Goal: Task Accomplishment & Management: Manage account settings

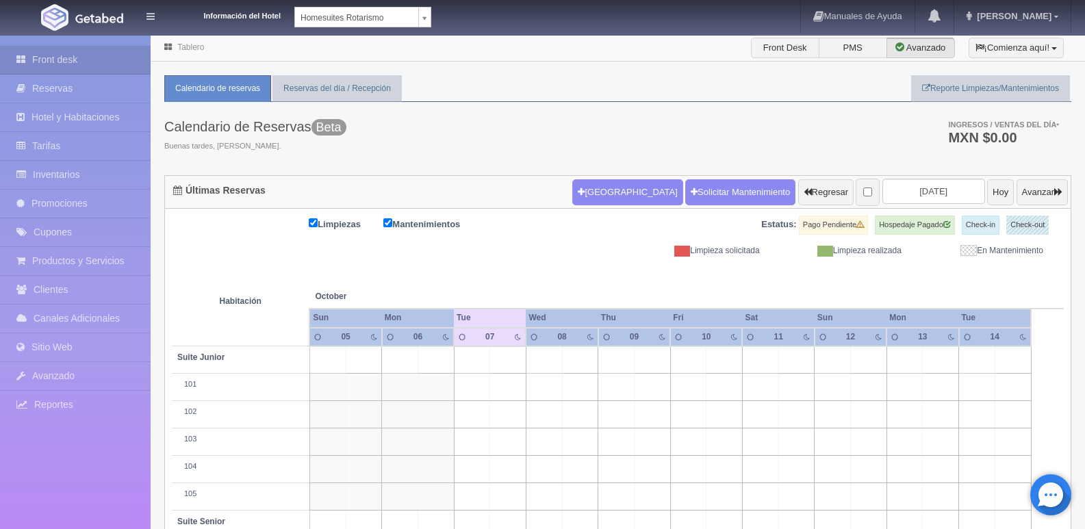
click at [422, 34] on body "Información del Hotel Homesuites Rotarismo Homesuites Rotarismo Homesuites Zara…" at bounding box center [542, 436] width 1085 height 805
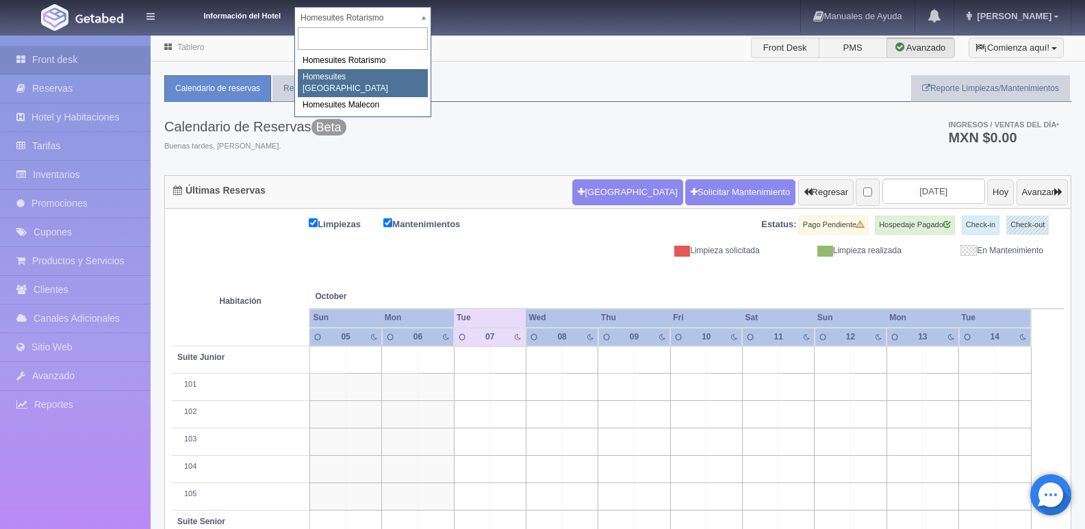
select select "593"
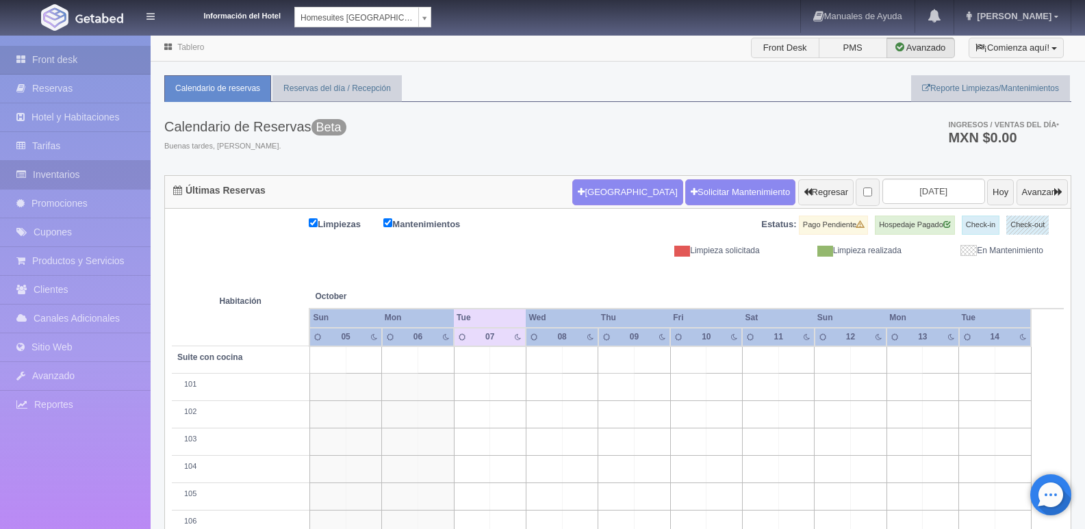
click at [64, 175] on link "Inventarios" at bounding box center [75, 175] width 151 height 28
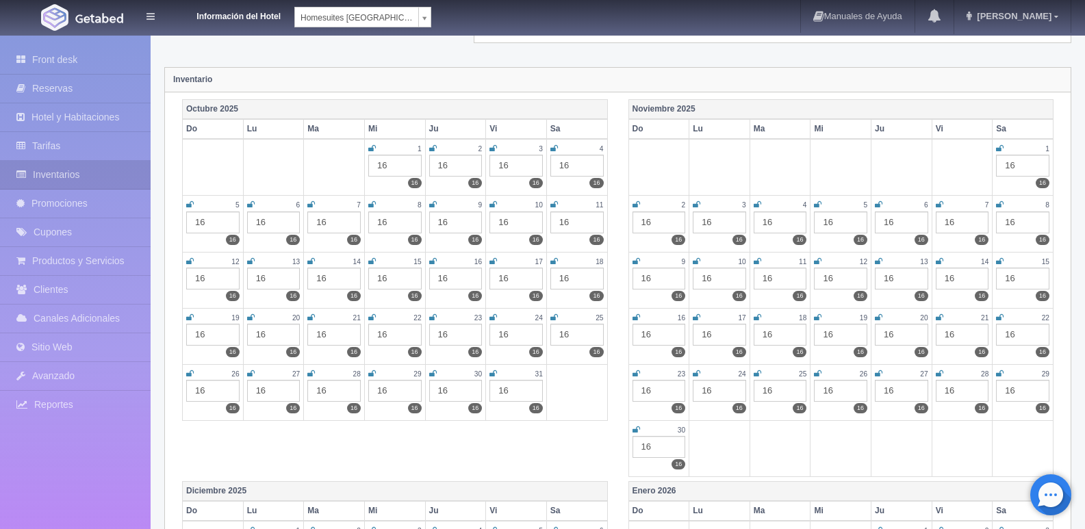
scroll to position [137, 0]
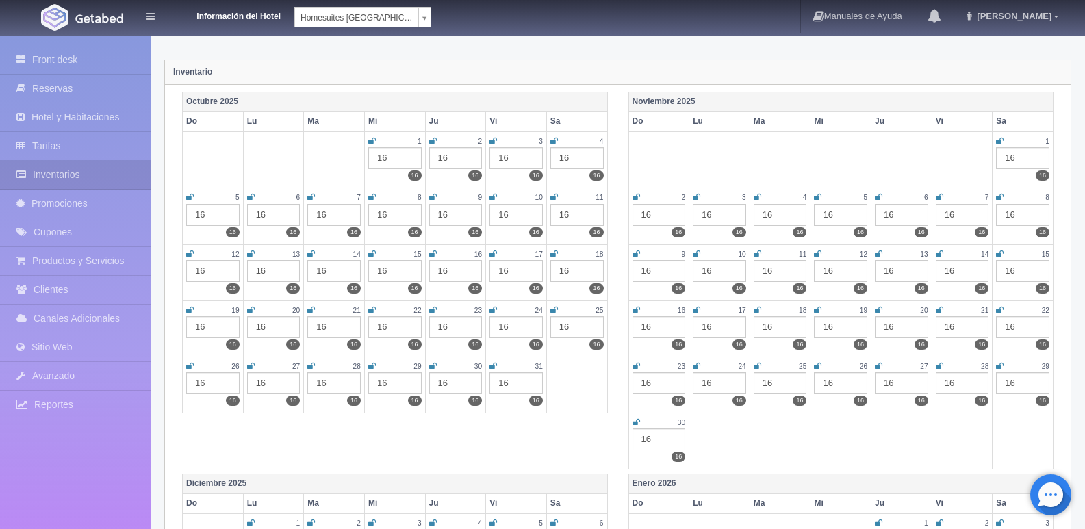
click at [272, 273] on div "16" at bounding box center [273, 271] width 53 height 22
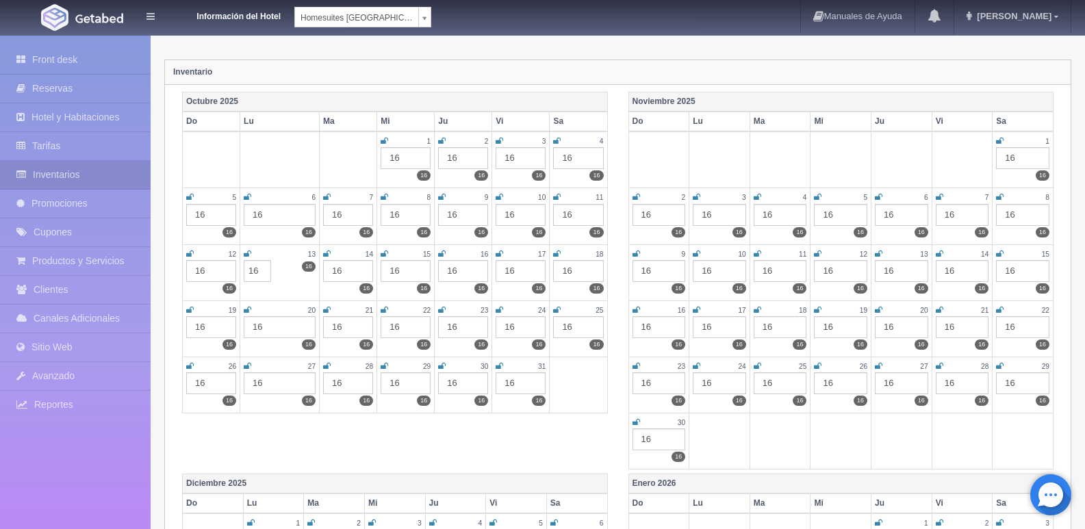
click at [247, 254] on icon at bounding box center [248, 254] width 8 height 8
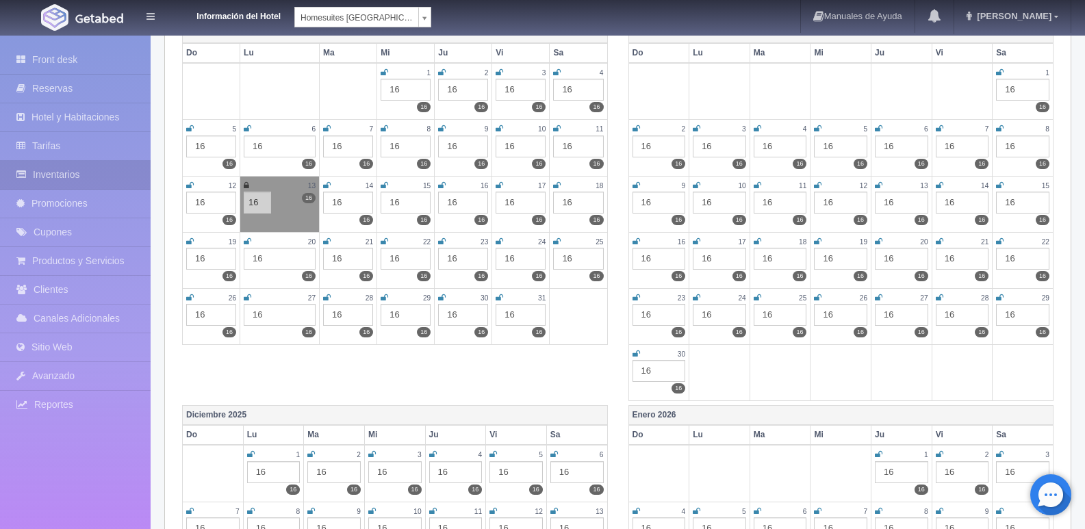
click at [331, 188] on div "14" at bounding box center [348, 186] width 50 height 12
click at [500, 301] on icon at bounding box center [500, 298] width 8 height 8
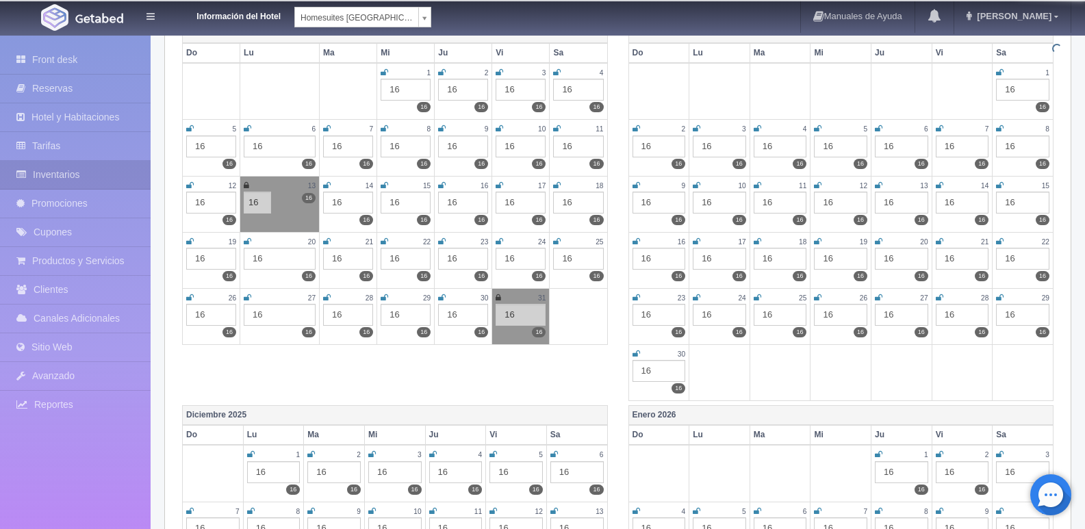
click at [496, 244] on icon at bounding box center [500, 242] width 8 height 8
click at [499, 186] on icon at bounding box center [500, 185] width 8 height 8
click at [557, 186] on icon at bounding box center [557, 185] width 8 height 8
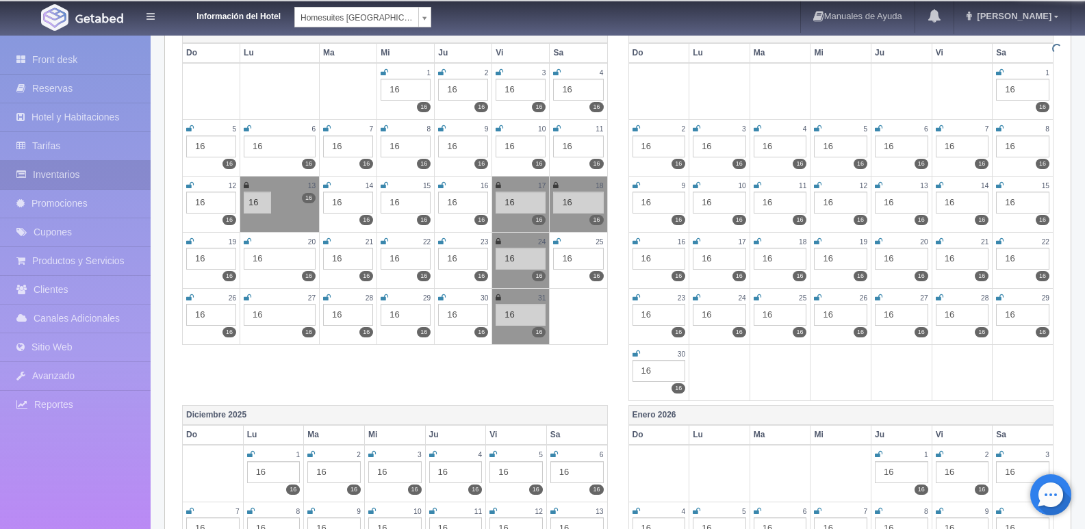
click at [440, 189] on icon at bounding box center [442, 185] width 8 height 8
click at [383, 185] on icon at bounding box center [385, 185] width 8 height 8
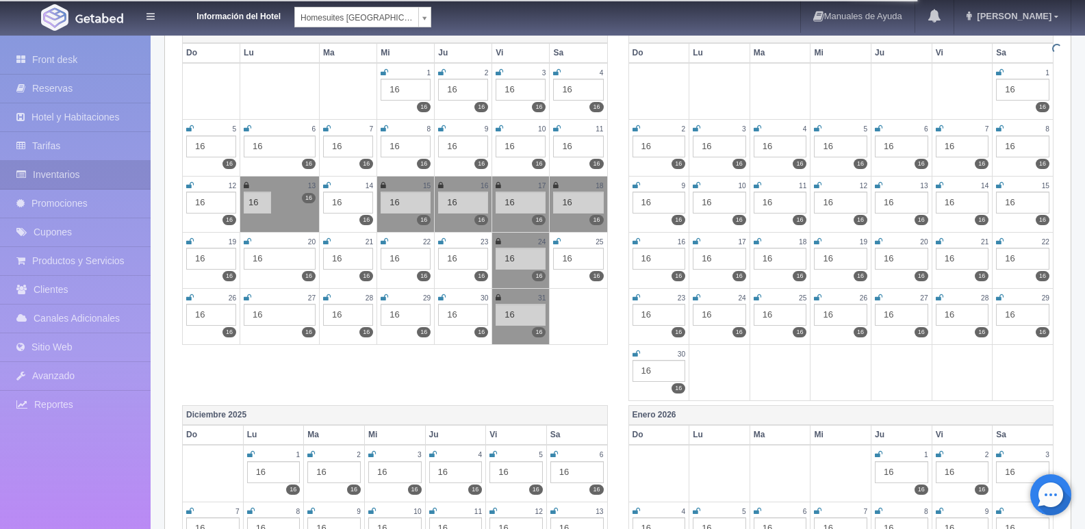
click at [331, 186] on icon at bounding box center [327, 185] width 8 height 8
click at [190, 238] on icon at bounding box center [190, 242] width 8 height 8
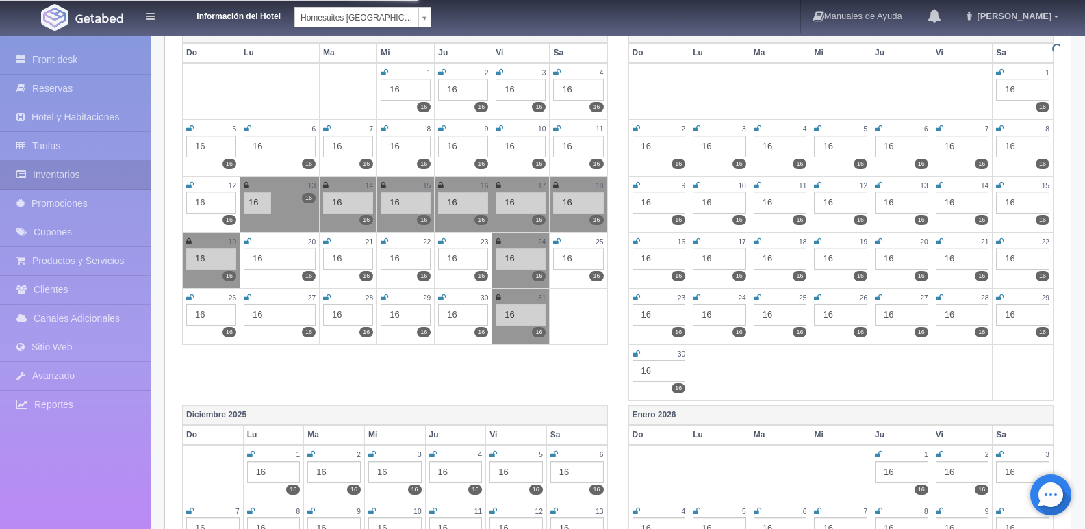
click at [253, 242] on div "20" at bounding box center [280, 242] width 72 height 12
click at [329, 238] on icon at bounding box center [327, 242] width 8 height 8
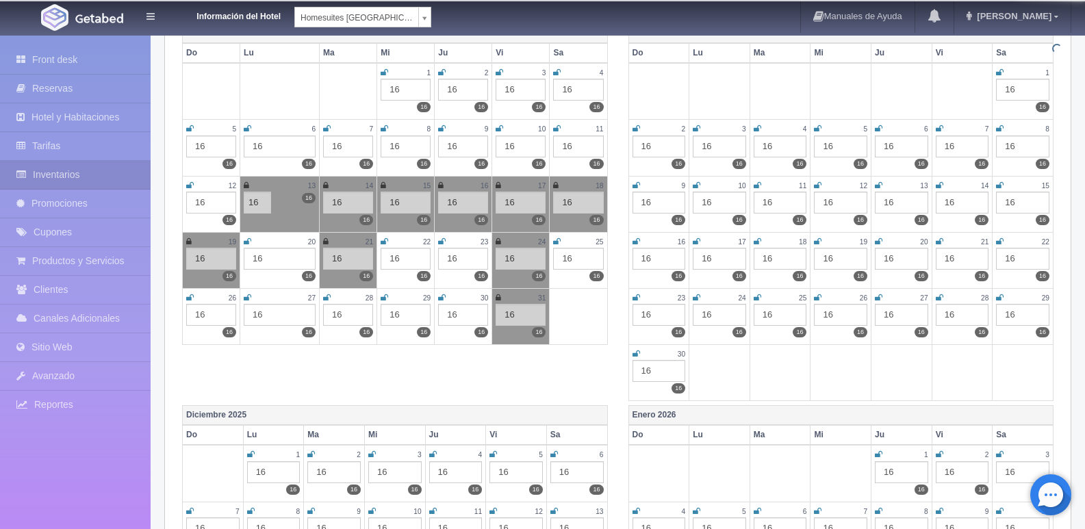
click at [386, 242] on icon at bounding box center [385, 242] width 8 height 8
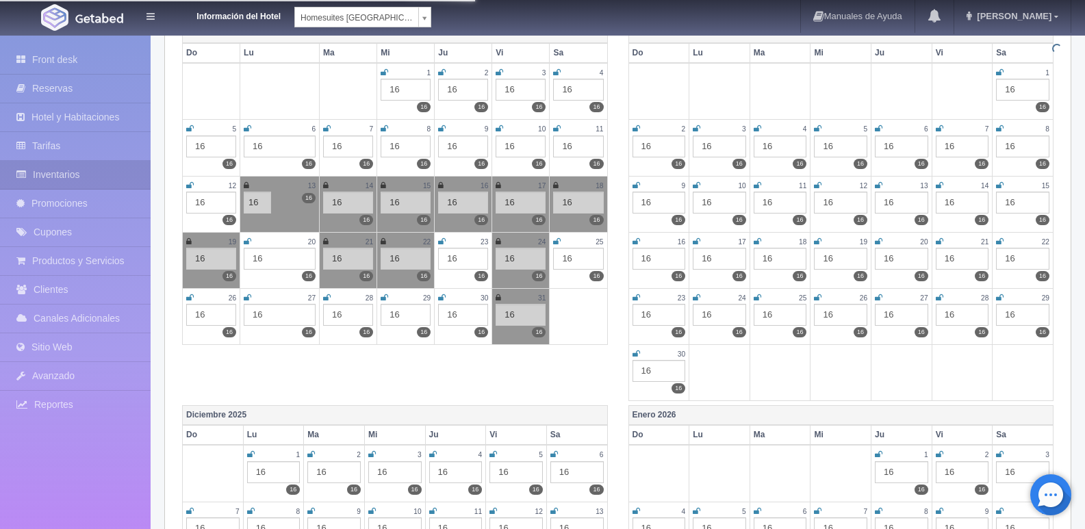
click at [445, 243] on icon at bounding box center [442, 242] width 8 height 8
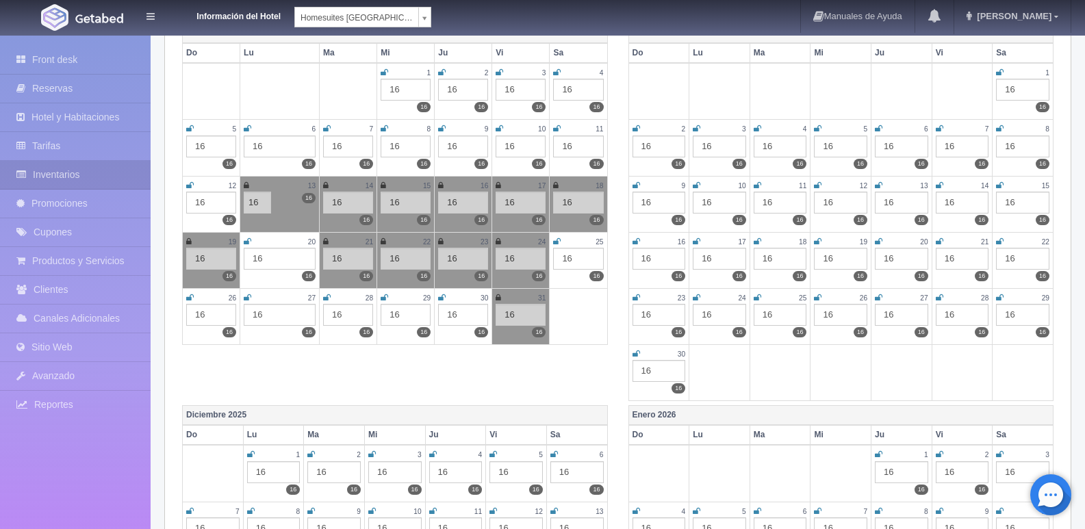
click at [248, 240] on icon at bounding box center [248, 242] width 8 height 8
click at [554, 239] on icon at bounding box center [557, 242] width 8 height 8
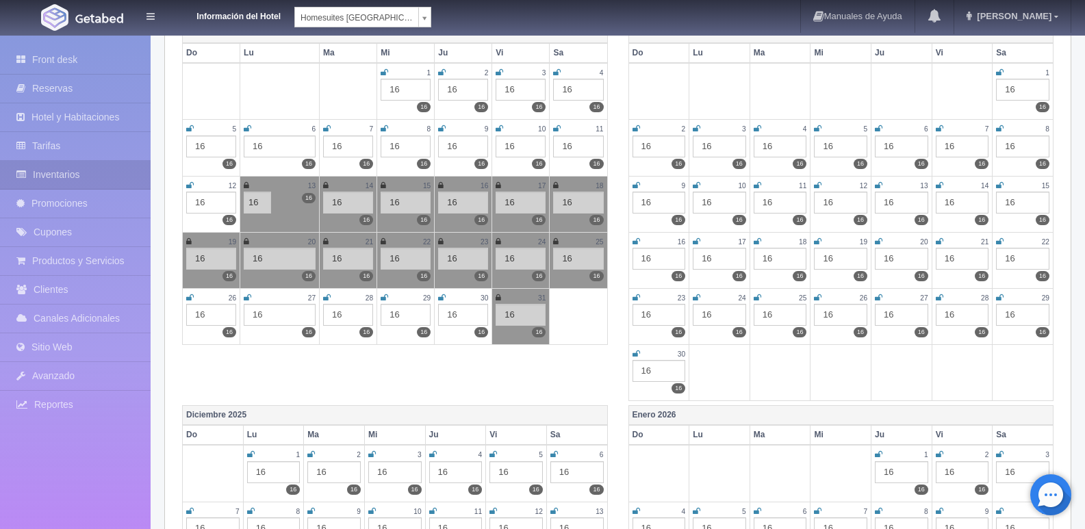
click at [190, 298] on icon at bounding box center [190, 298] width 8 height 8
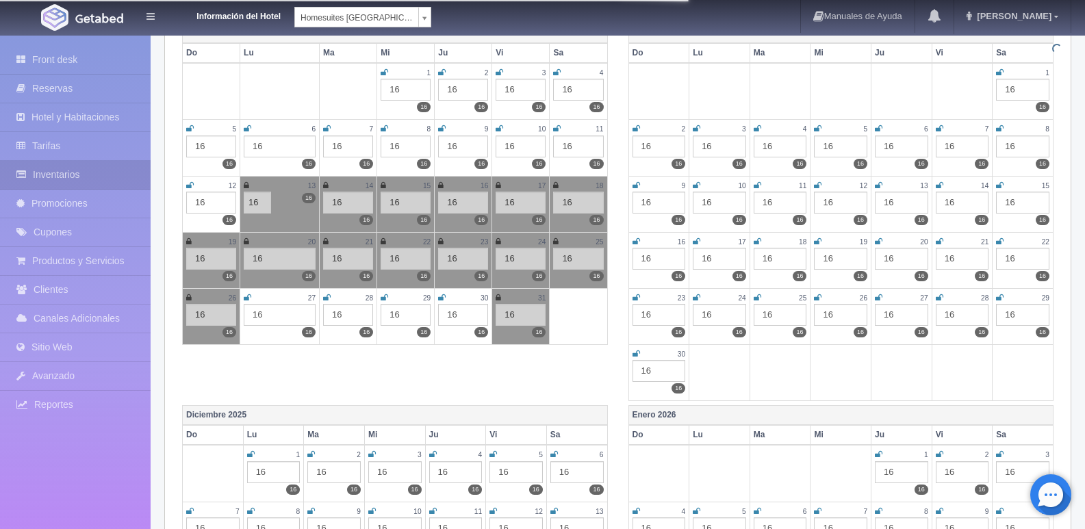
click at [247, 297] on icon at bounding box center [248, 298] width 8 height 8
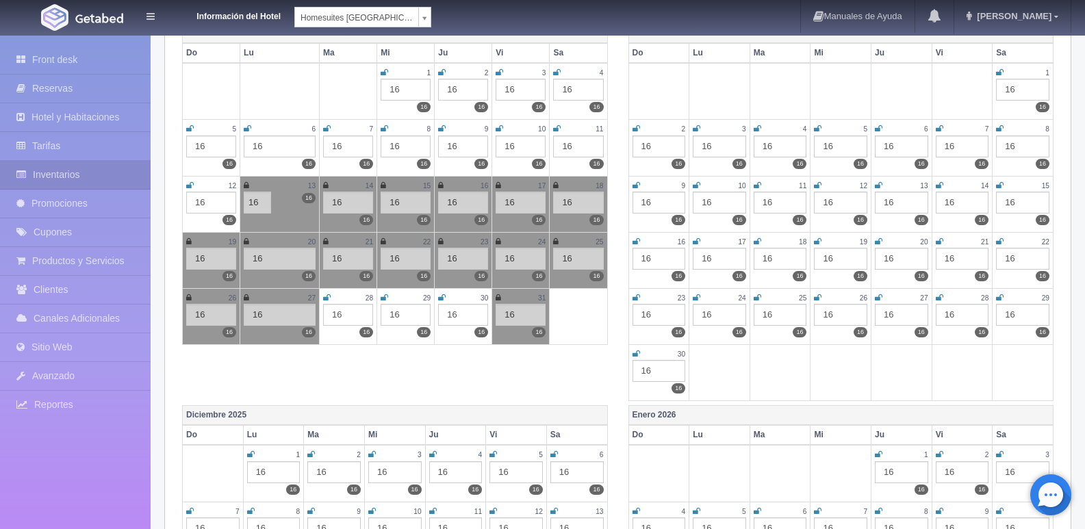
click at [329, 296] on icon at bounding box center [327, 298] width 8 height 8
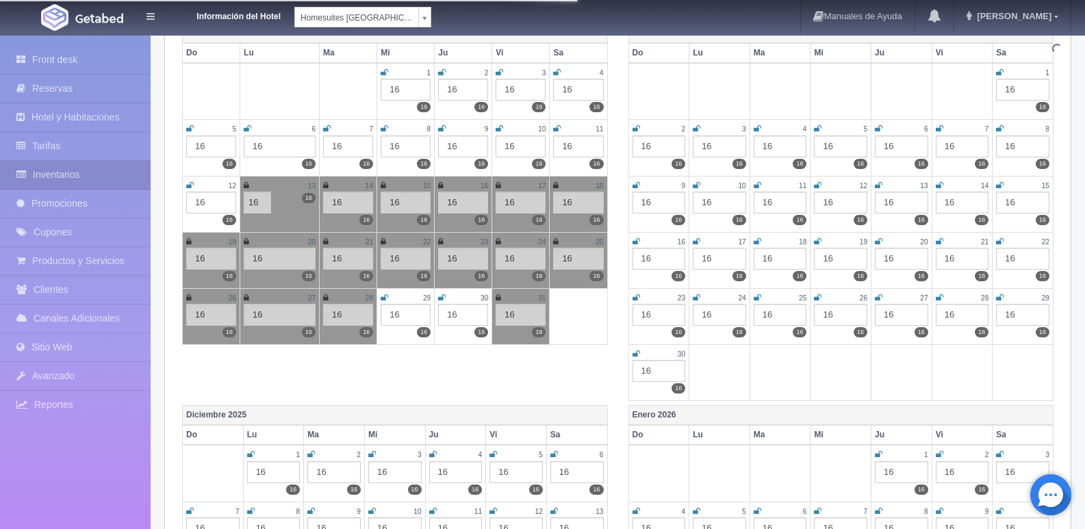
click at [387, 297] on icon at bounding box center [385, 298] width 8 height 8
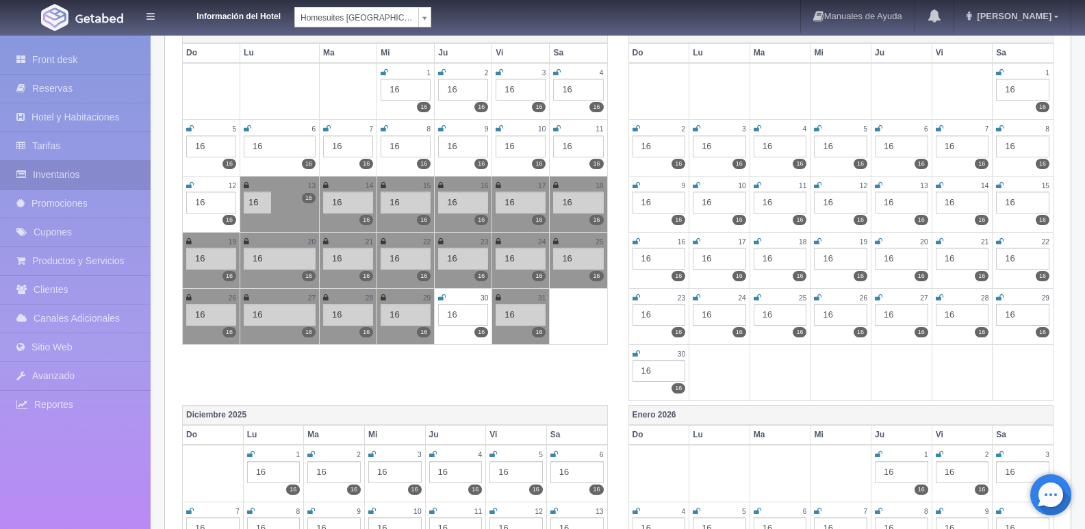
click at [438, 299] on icon at bounding box center [442, 298] width 8 height 8
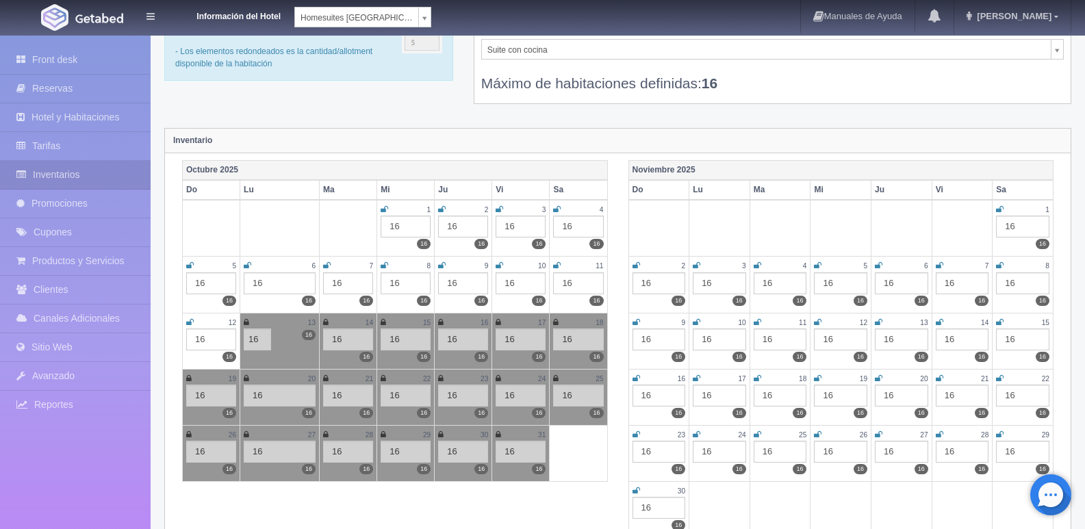
click at [666, 169] on th "Noviembre 2025" at bounding box center [841, 170] width 425 height 20
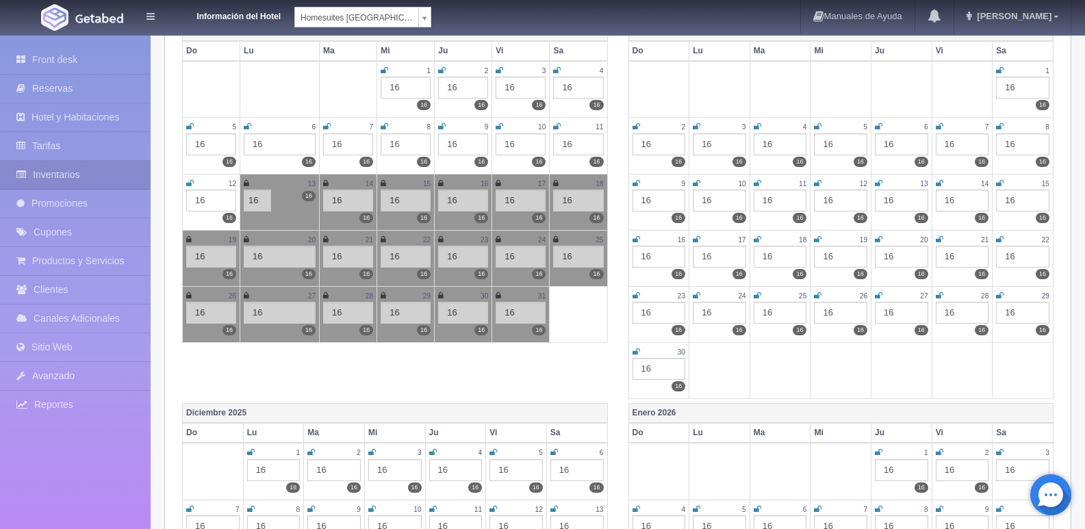
scroll to position [137, 0]
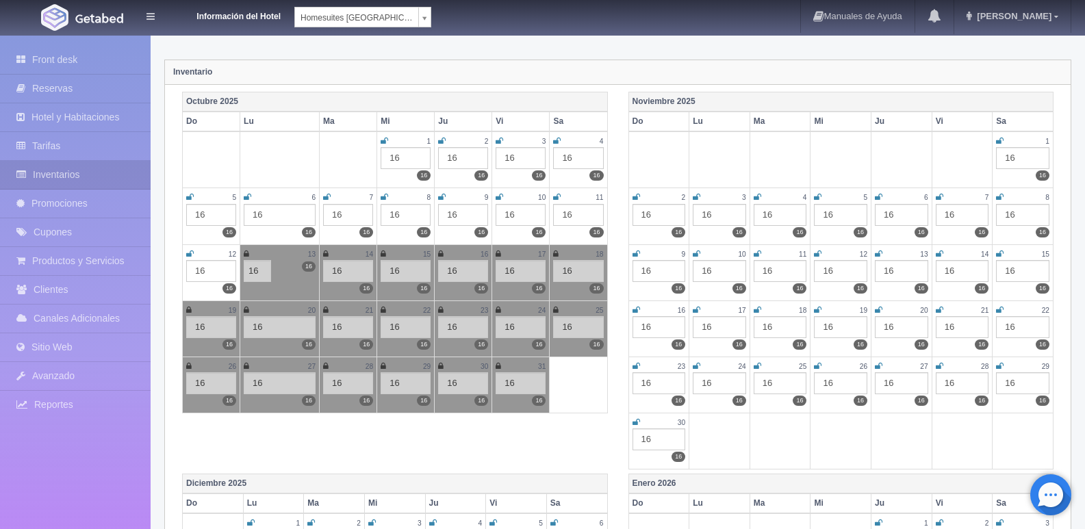
click at [661, 96] on th "Noviembre 2025" at bounding box center [841, 102] width 425 height 20
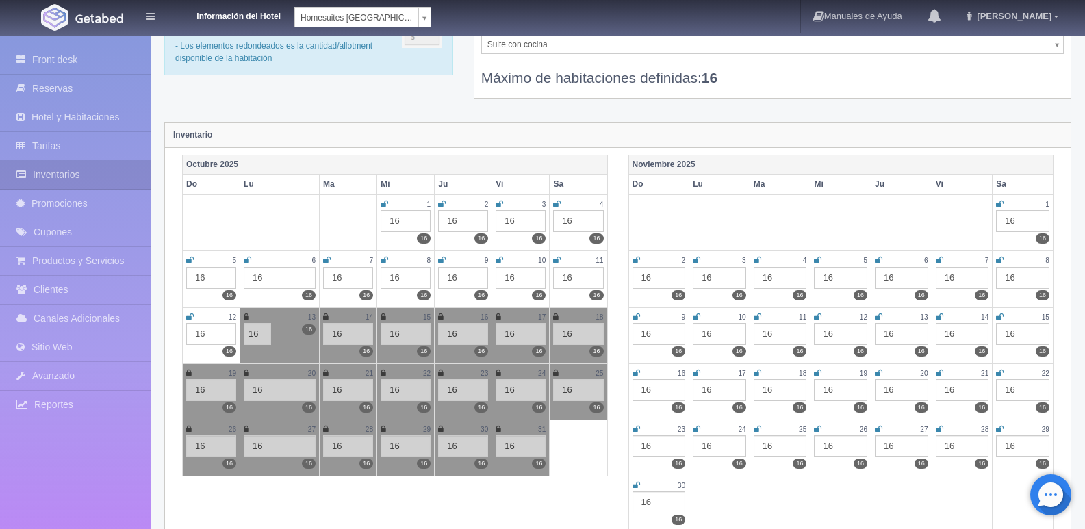
scroll to position [68, 0]
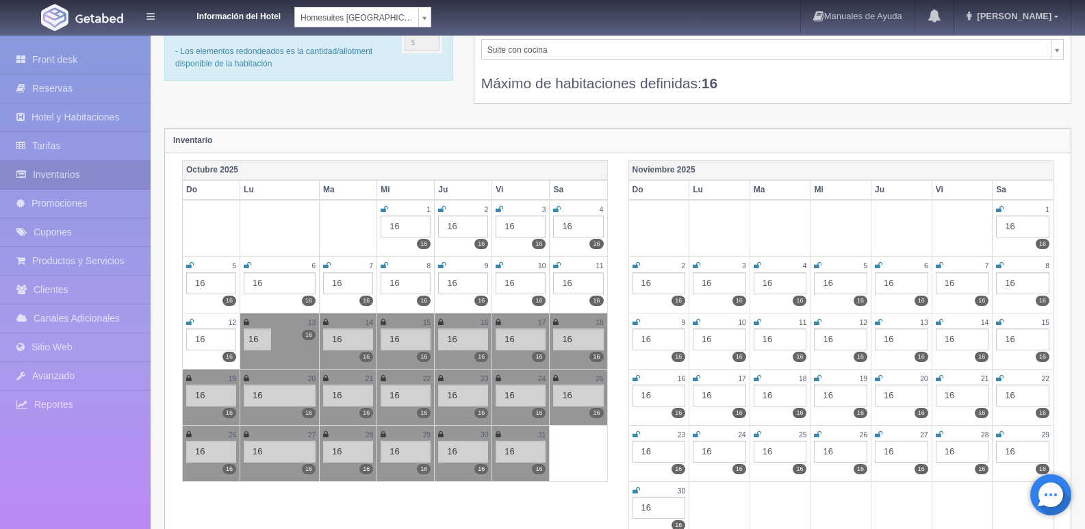
drag, startPoint x: 666, startPoint y: 166, endPoint x: 654, endPoint y: 174, distance: 14.8
click at [655, 174] on th "Noviembre 2025" at bounding box center [841, 170] width 425 height 20
click at [1002, 211] on icon at bounding box center [1000, 209] width 8 height 8
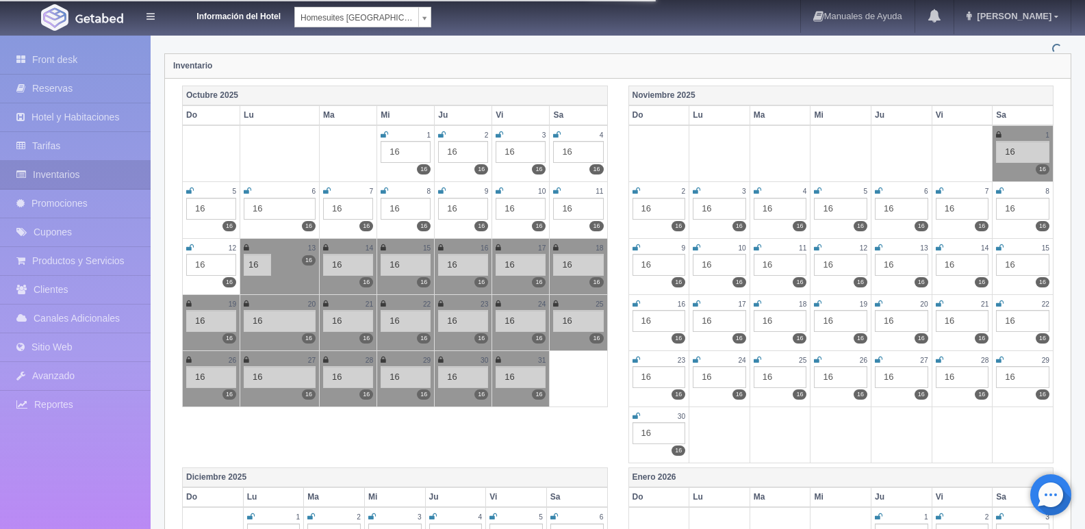
scroll to position [137, 0]
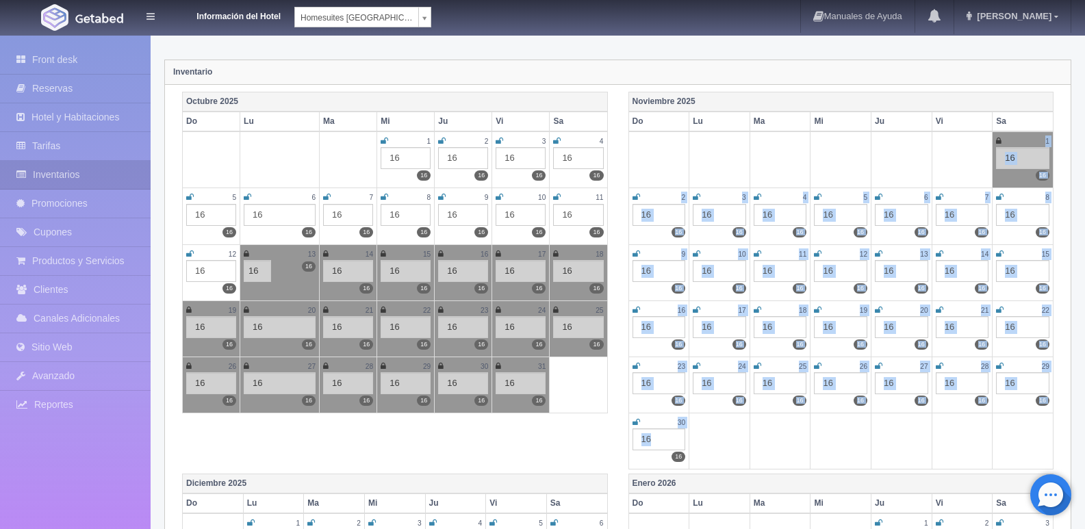
drag, startPoint x: 659, startPoint y: 173, endPoint x: 688, endPoint y: 446, distance: 274.1
click at [688, 446] on tbody "1 16 16 2 16 16 3 16 16 4 16 16 5 16 16 6 16 16 7 16 16 8 16 16 9 16 16 10 16 1…" at bounding box center [841, 300] width 425 height 338
click at [637, 199] on icon at bounding box center [637, 197] width 8 height 8
click at [698, 197] on icon at bounding box center [697, 197] width 8 height 8
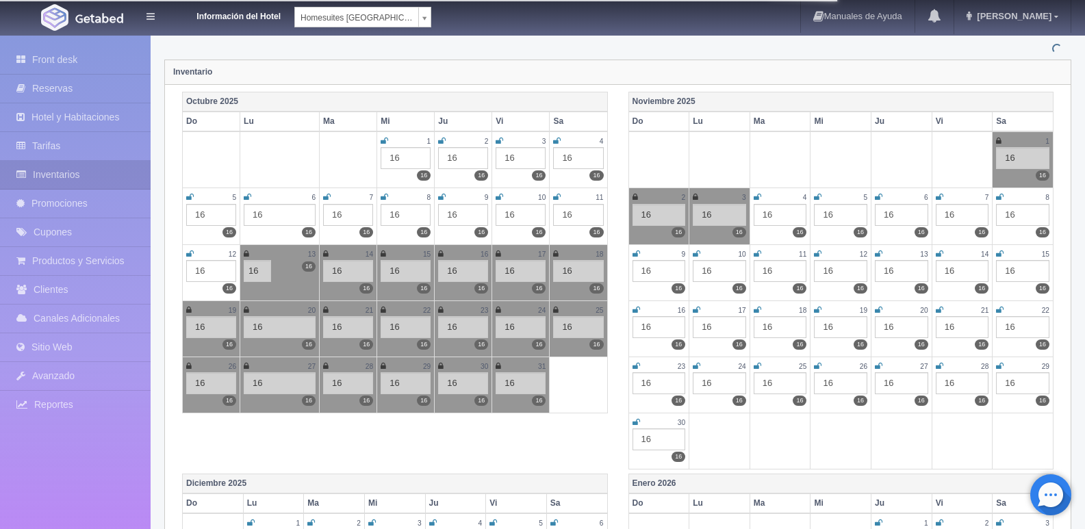
click at [759, 197] on icon at bounding box center [758, 197] width 8 height 8
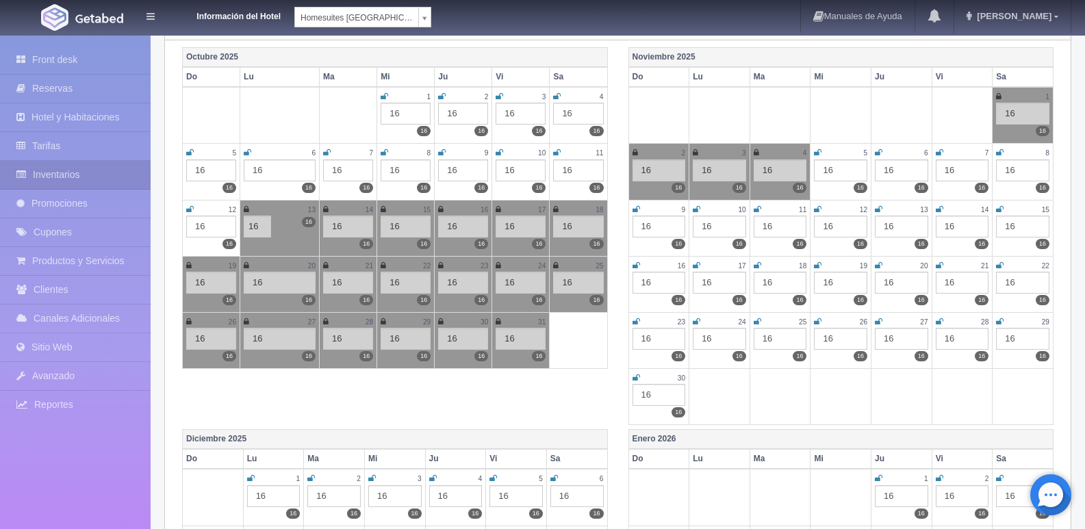
scroll to position [205, 0]
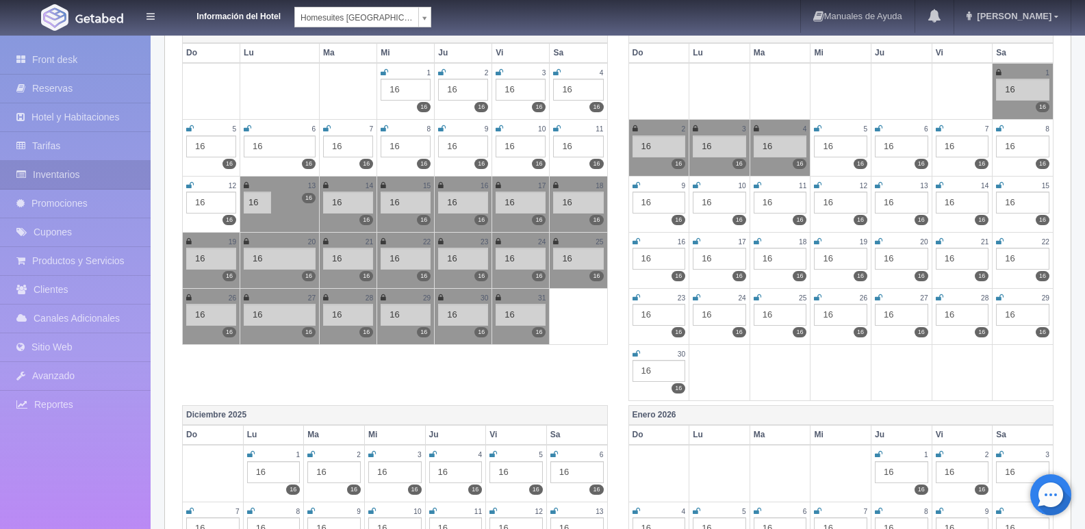
click at [817, 129] on icon at bounding box center [818, 129] width 8 height 8
click at [885, 127] on div "6" at bounding box center [901, 129] width 53 height 12
click at [877, 131] on icon at bounding box center [879, 129] width 8 height 8
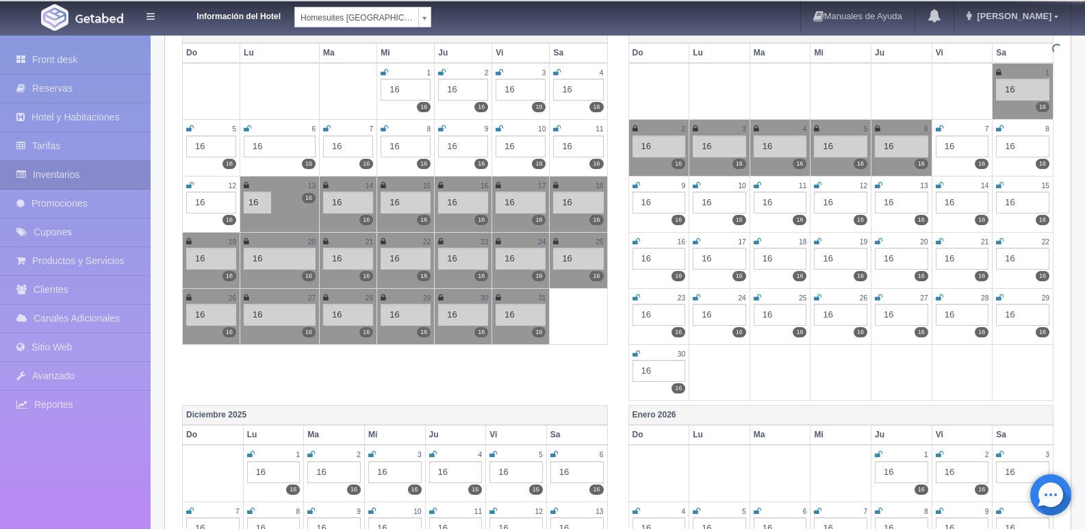
click at [940, 127] on icon at bounding box center [940, 129] width 8 height 8
click at [997, 127] on td "8 16 16" at bounding box center [1023, 148] width 61 height 56
click at [999, 184] on icon at bounding box center [1000, 185] width 8 height 8
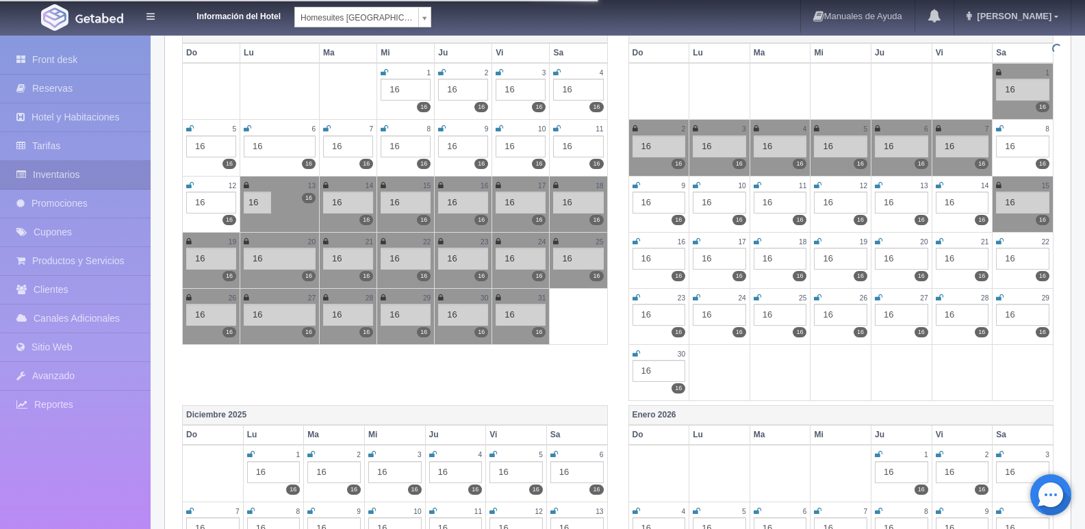
click at [942, 184] on icon at bounding box center [940, 185] width 8 height 8
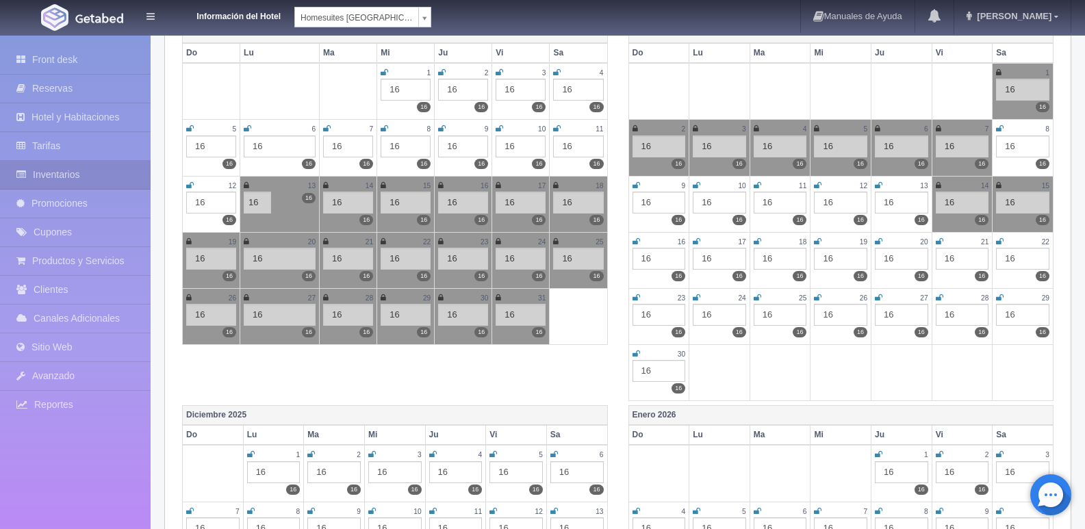
click at [879, 189] on icon at bounding box center [879, 185] width 8 height 8
click at [815, 188] on icon at bounding box center [818, 185] width 8 height 8
click at [757, 187] on icon at bounding box center [758, 185] width 8 height 8
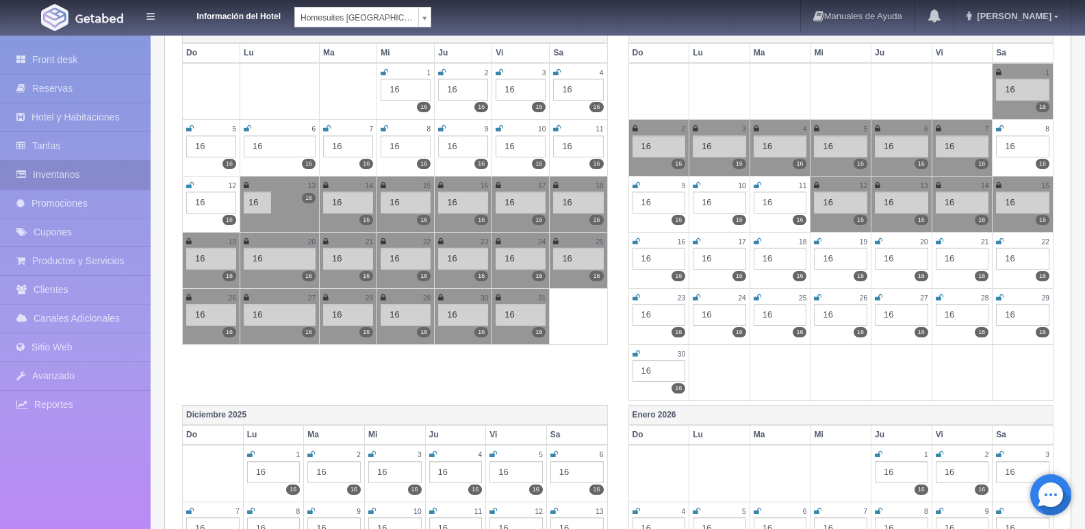
click at [693, 187] on icon at bounding box center [697, 185] width 8 height 8
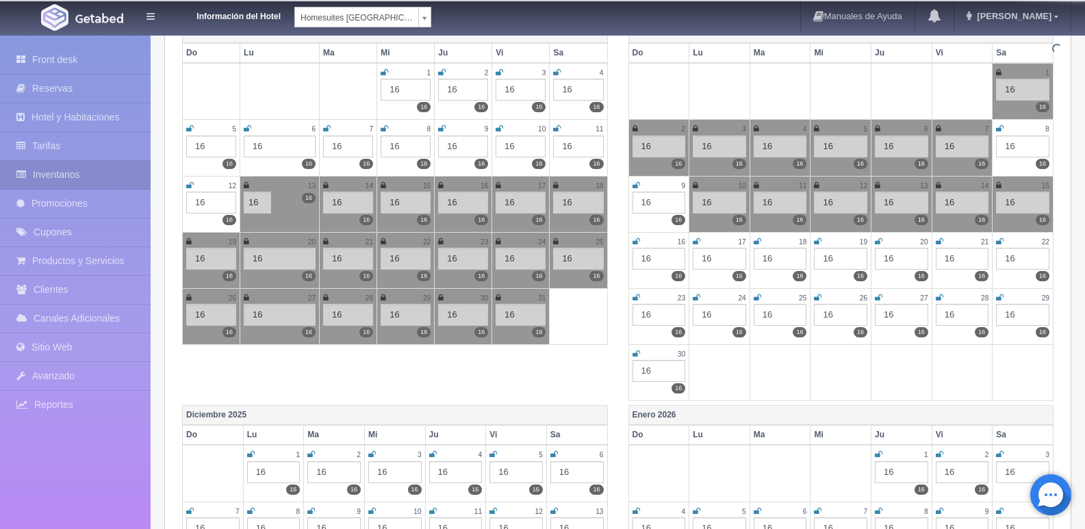
click at [640, 184] on icon at bounding box center [637, 185] width 8 height 8
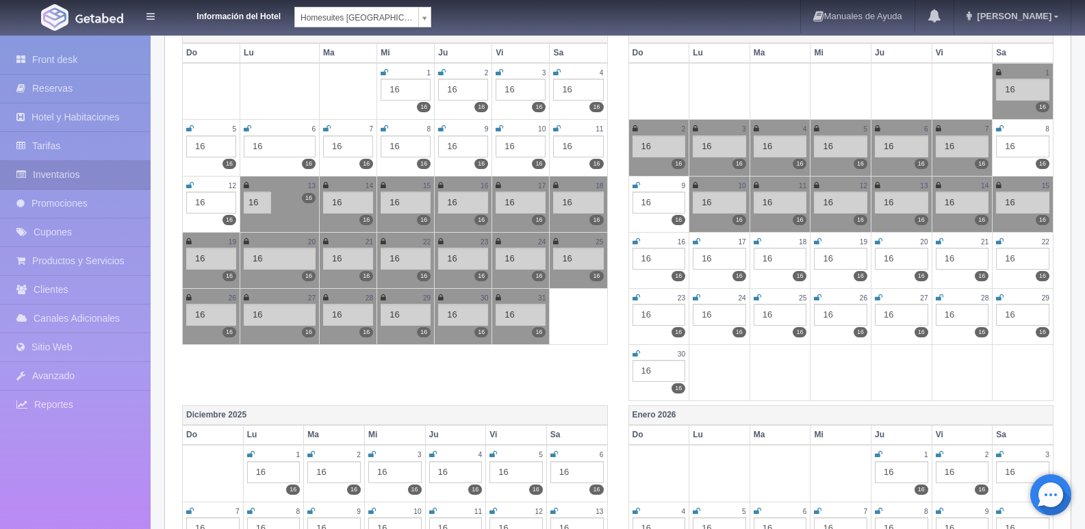
click at [636, 244] on icon at bounding box center [637, 242] width 8 height 8
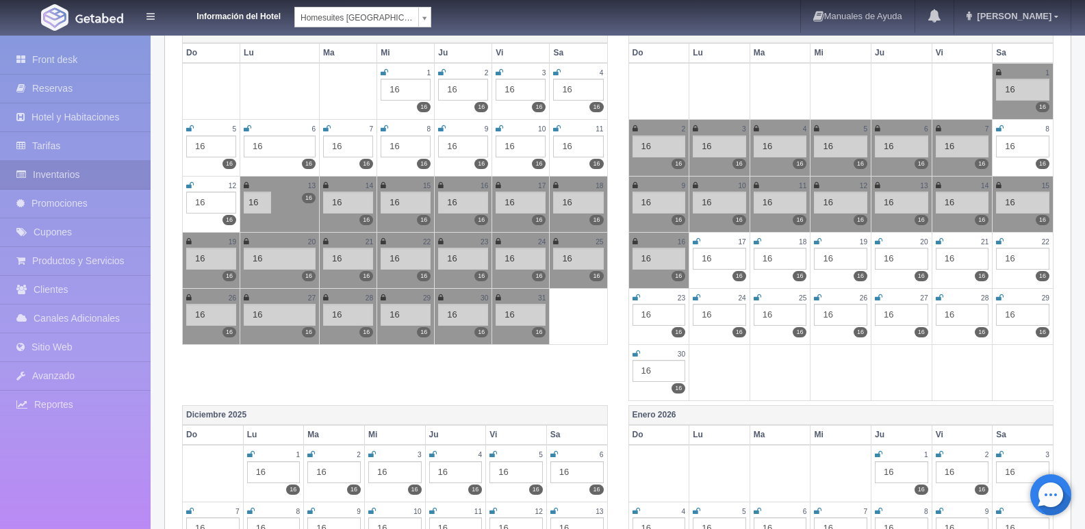
click at [698, 243] on icon at bounding box center [697, 242] width 8 height 8
click at [759, 240] on icon at bounding box center [758, 242] width 8 height 8
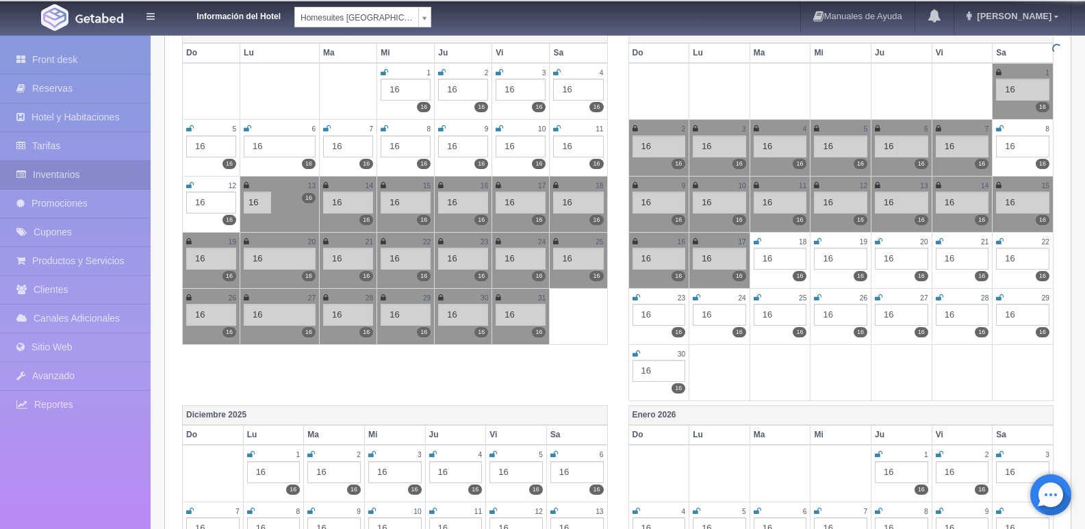
click at [818, 241] on icon at bounding box center [818, 242] width 8 height 8
click at [879, 240] on icon at bounding box center [879, 242] width 8 height 8
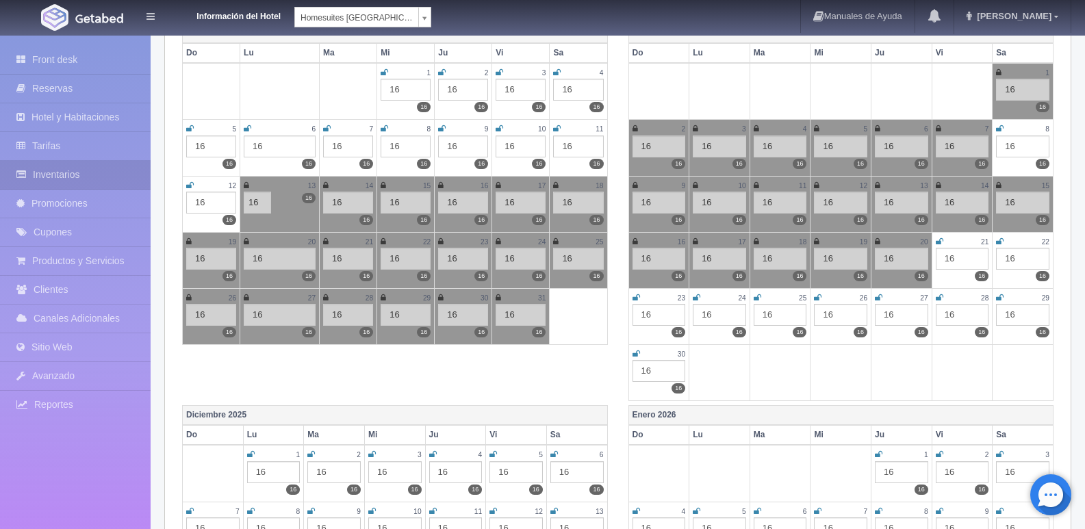
click at [939, 240] on icon at bounding box center [940, 242] width 8 height 8
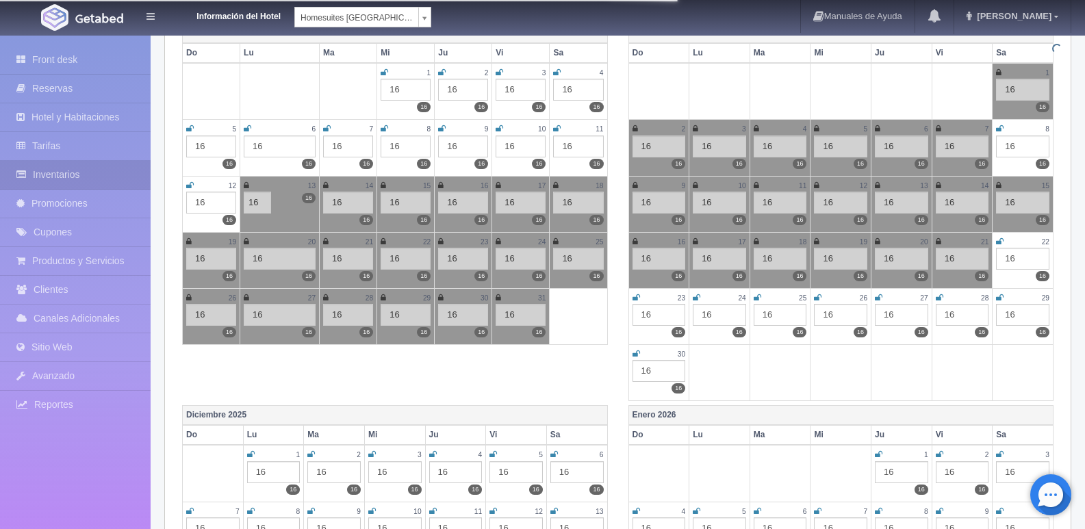
click at [1001, 242] on icon at bounding box center [1000, 242] width 8 height 8
click at [1003, 295] on icon at bounding box center [1000, 298] width 8 height 8
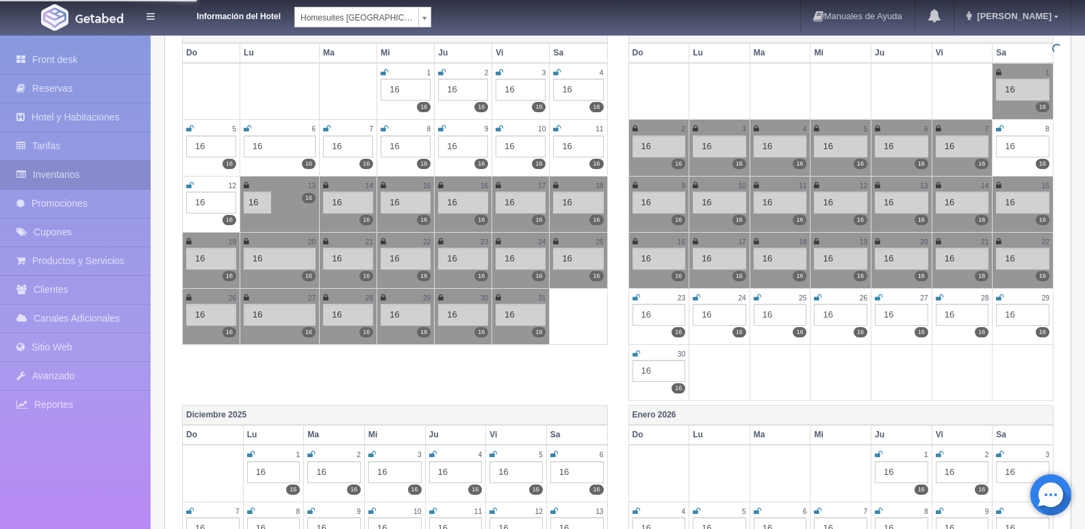
click at [936, 295] on icon at bounding box center [940, 298] width 8 height 8
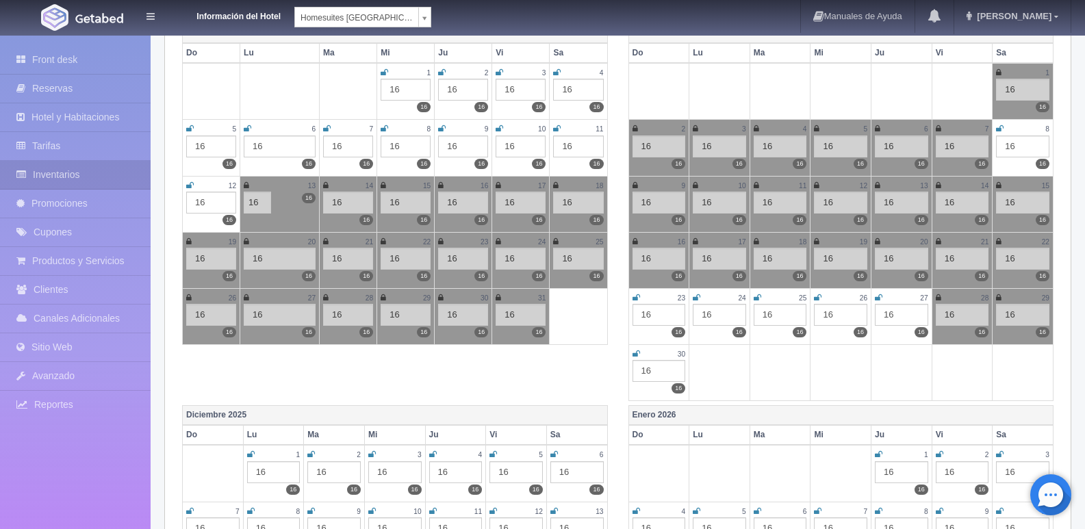
click at [884, 297] on div "27" at bounding box center [901, 298] width 53 height 12
click at [880, 298] on icon at bounding box center [879, 298] width 8 height 8
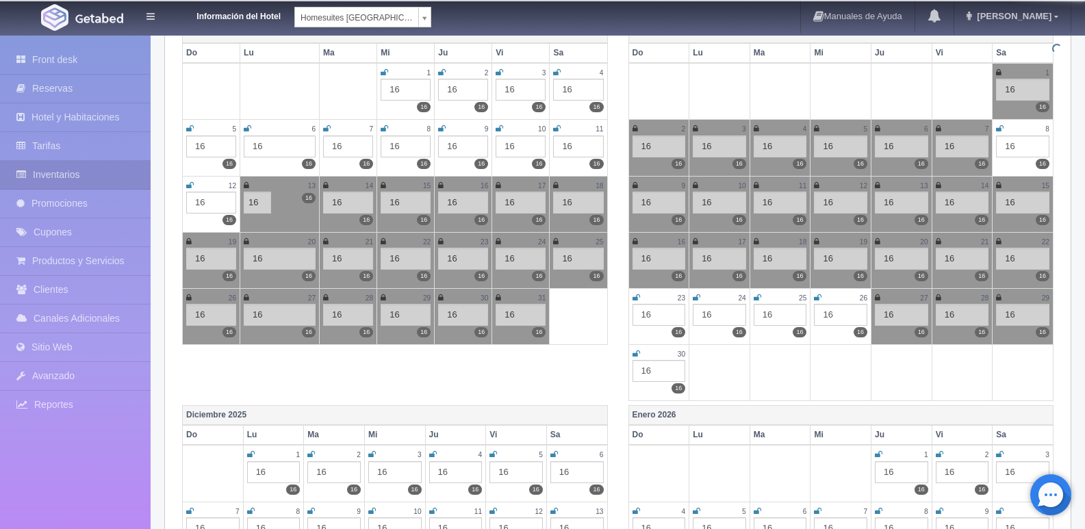
click at [815, 294] on icon at bounding box center [818, 298] width 8 height 8
click at [756, 301] on icon at bounding box center [758, 298] width 8 height 8
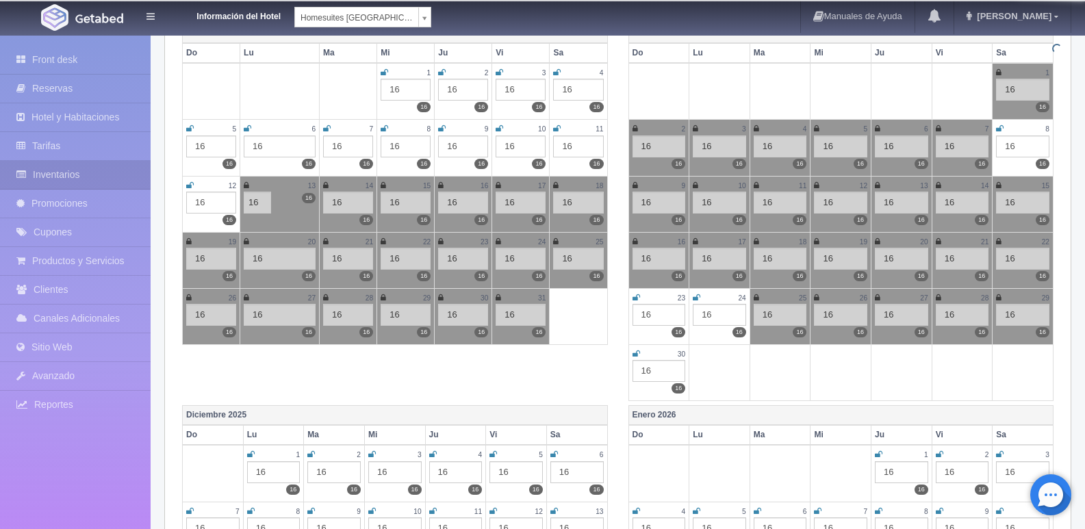
click at [699, 299] on icon at bounding box center [697, 298] width 8 height 8
click at [640, 301] on icon at bounding box center [637, 298] width 8 height 8
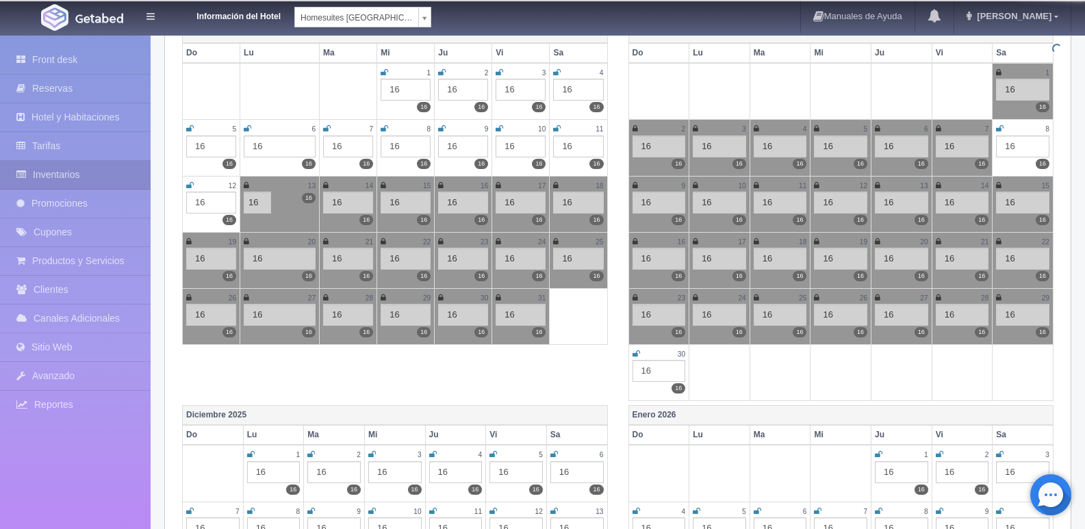
click at [635, 351] on icon at bounding box center [637, 354] width 8 height 8
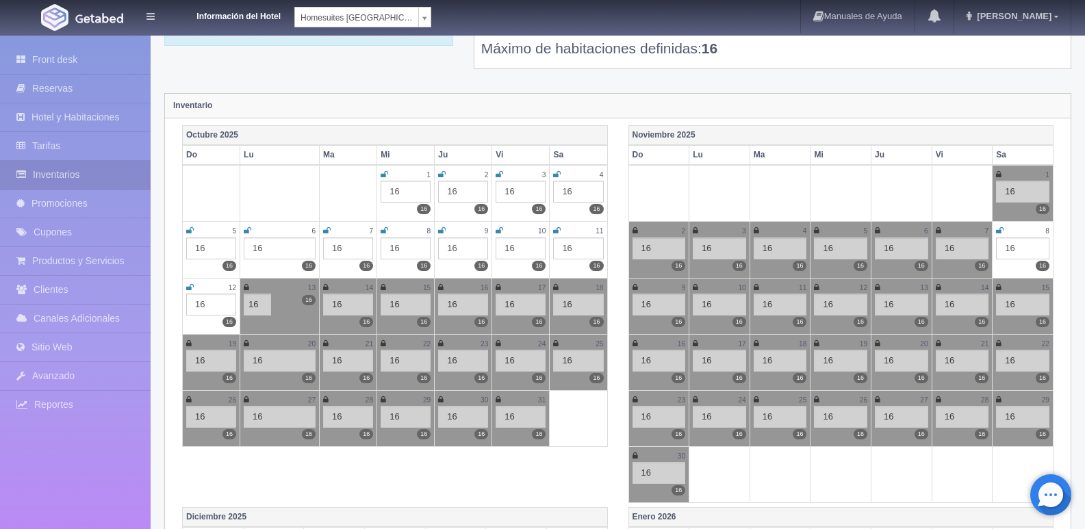
scroll to position [68, 0]
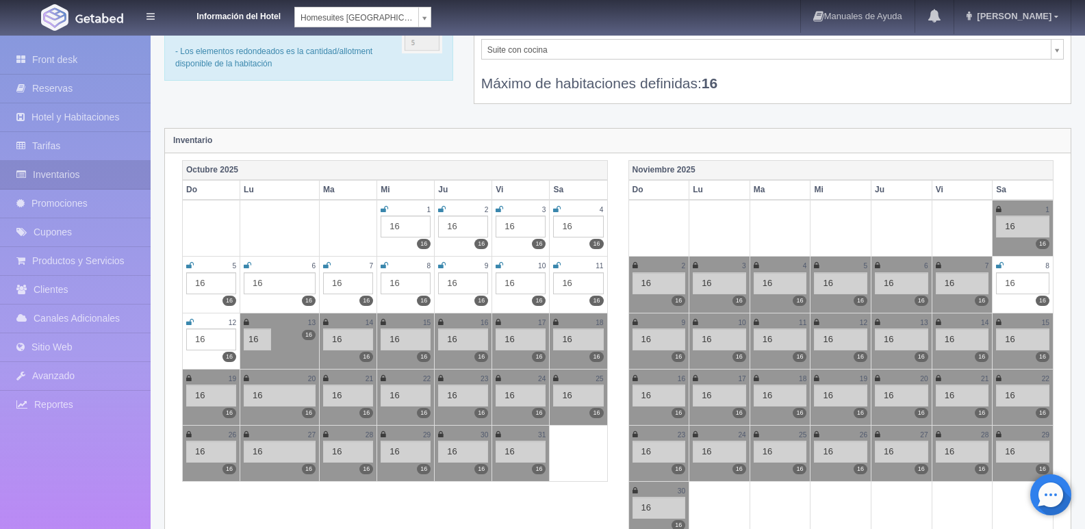
click at [1001, 267] on icon at bounding box center [1000, 266] width 8 height 8
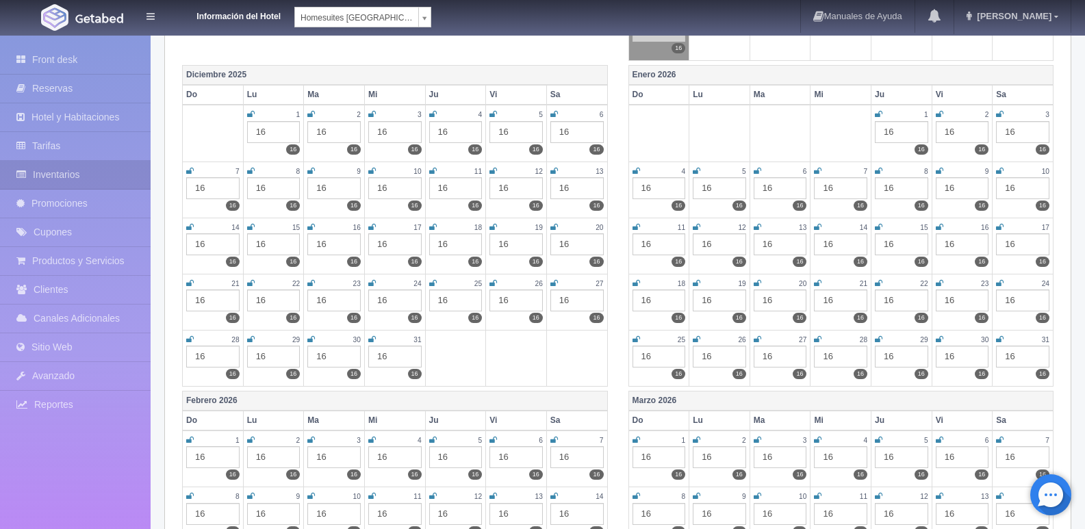
scroll to position [548, 0]
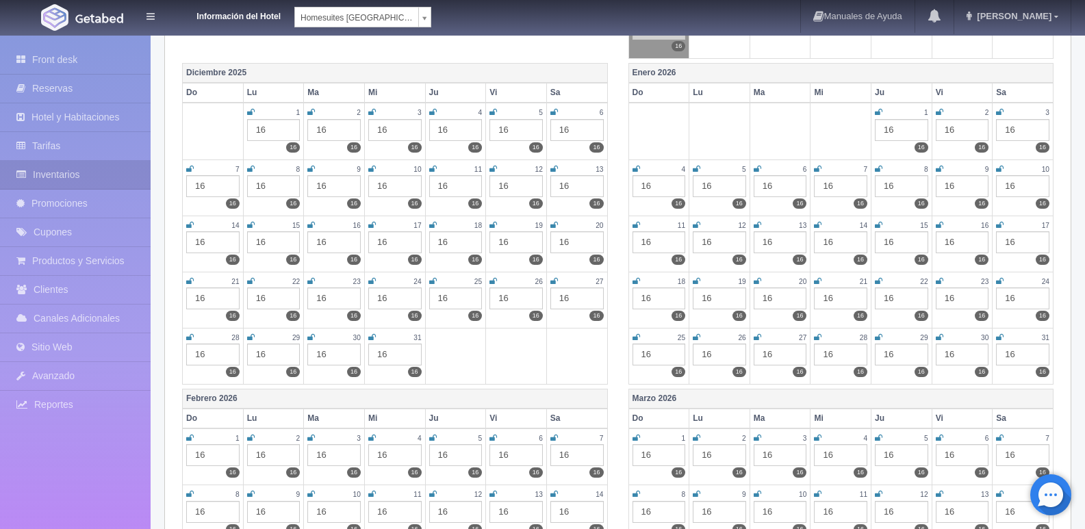
click at [249, 110] on icon at bounding box center [251, 112] width 8 height 8
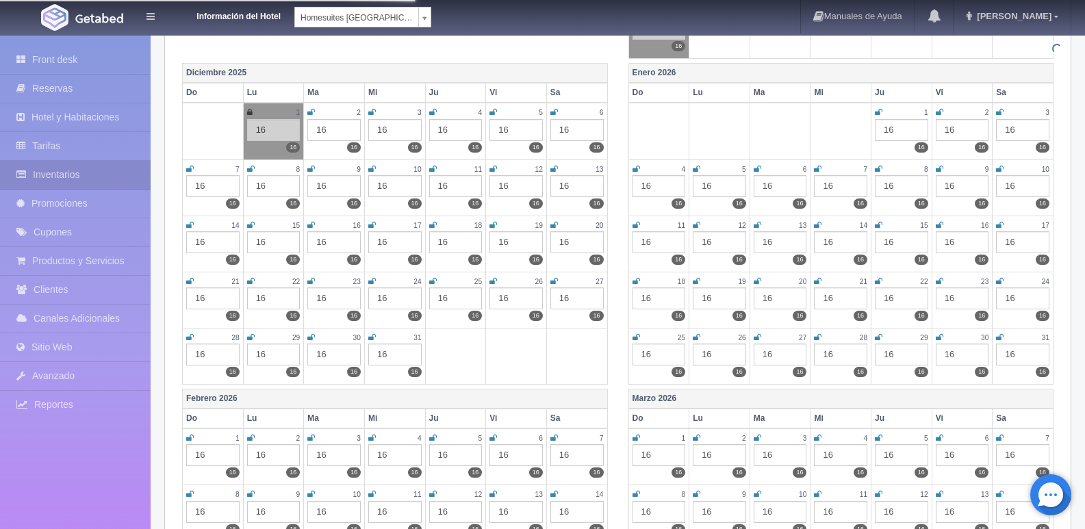
click at [312, 108] on icon at bounding box center [311, 112] width 8 height 8
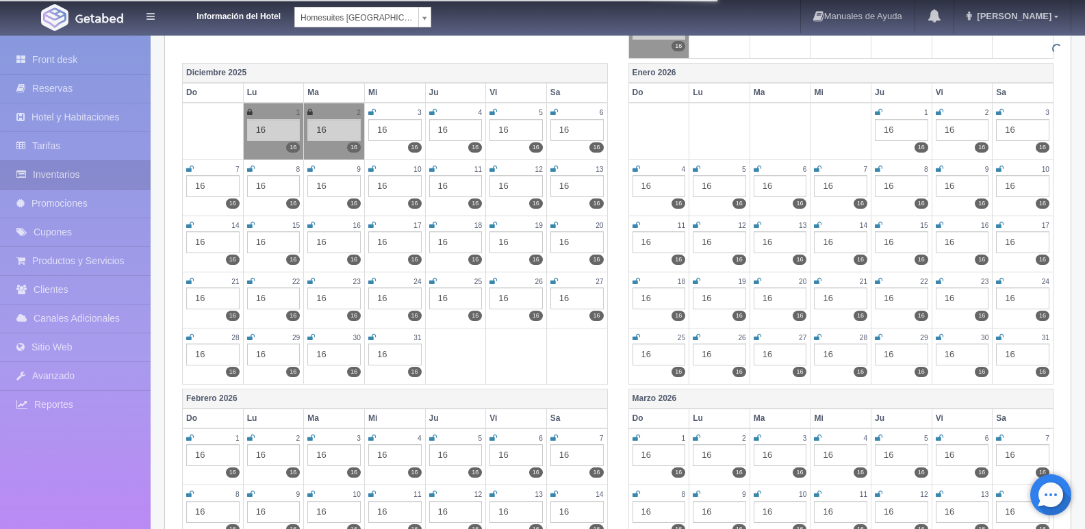
click at [370, 112] on icon at bounding box center [372, 112] width 8 height 8
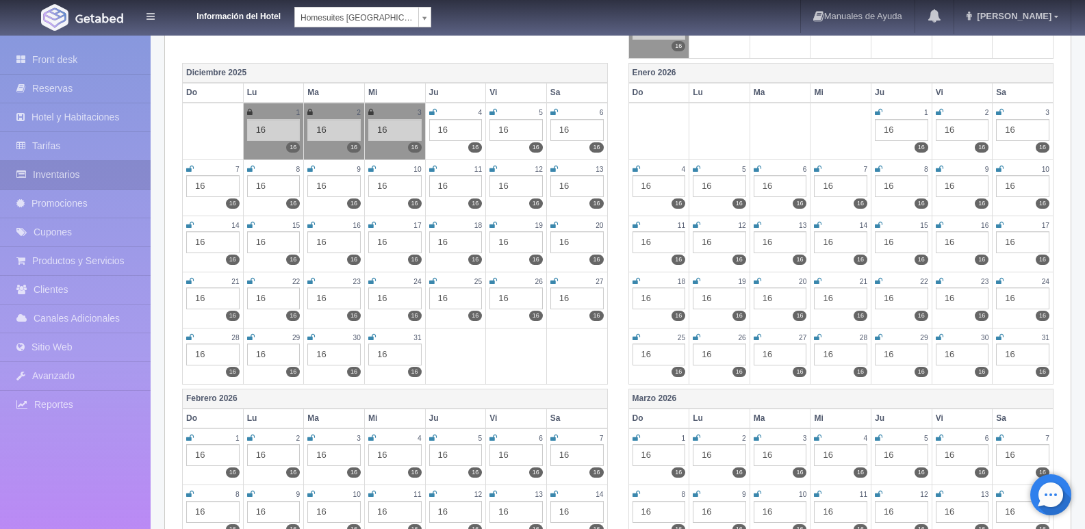
click at [433, 108] on link at bounding box center [433, 113] width 8 height 12
click at [490, 113] on icon at bounding box center [494, 112] width 8 height 8
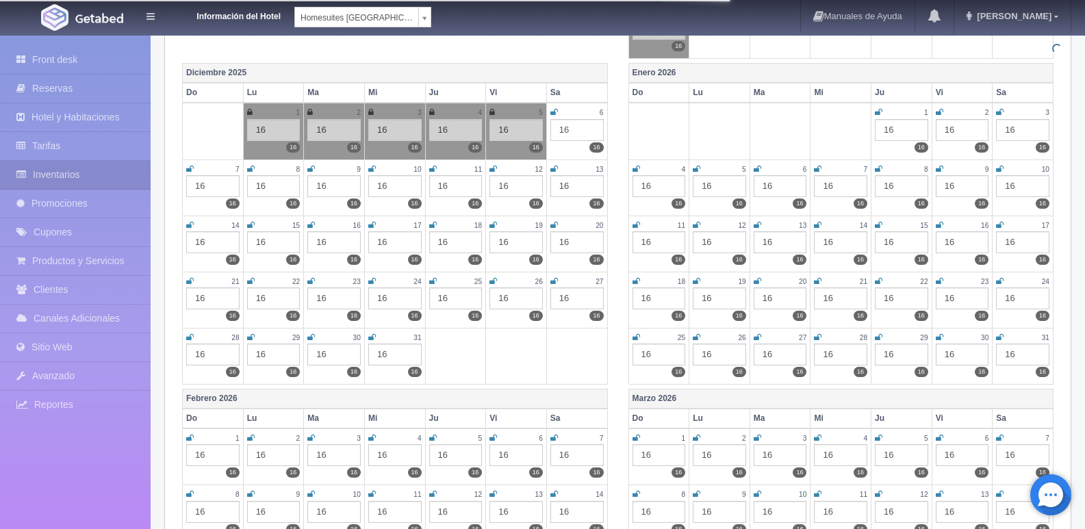
click at [554, 110] on icon at bounding box center [555, 112] width 8 height 8
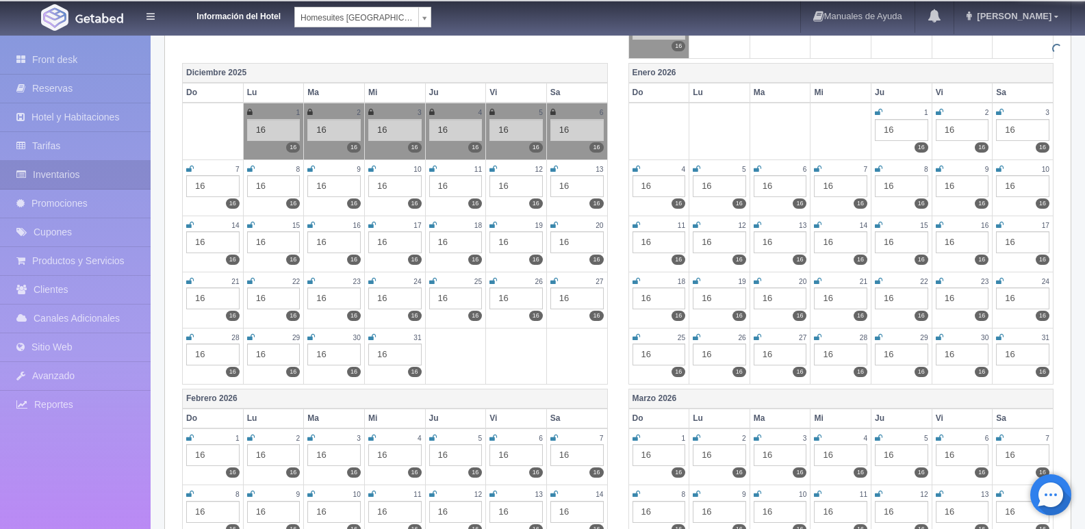
click at [557, 168] on icon at bounding box center [555, 169] width 8 height 8
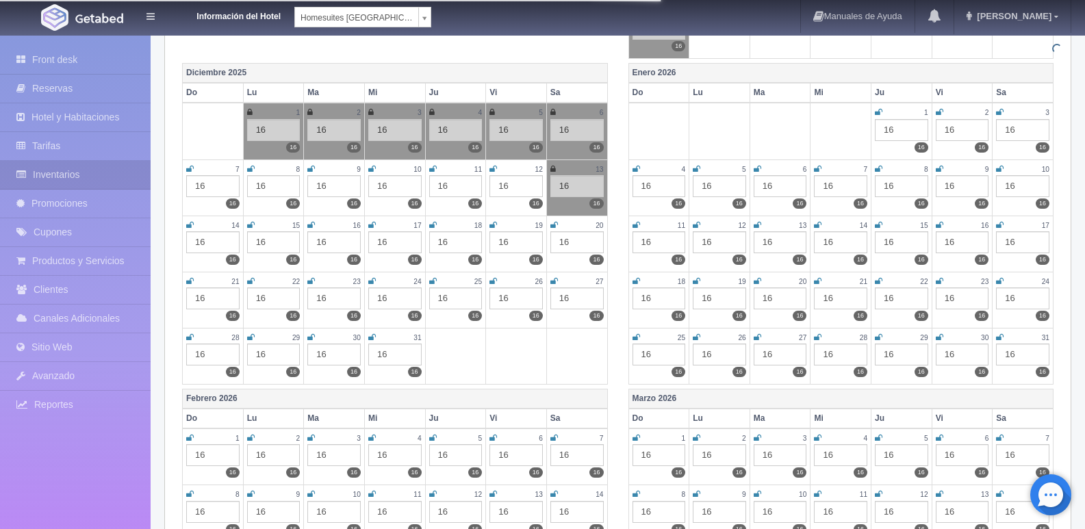
click at [554, 218] on td "20 16 16" at bounding box center [576, 244] width 61 height 56
click at [553, 228] on icon at bounding box center [555, 225] width 8 height 8
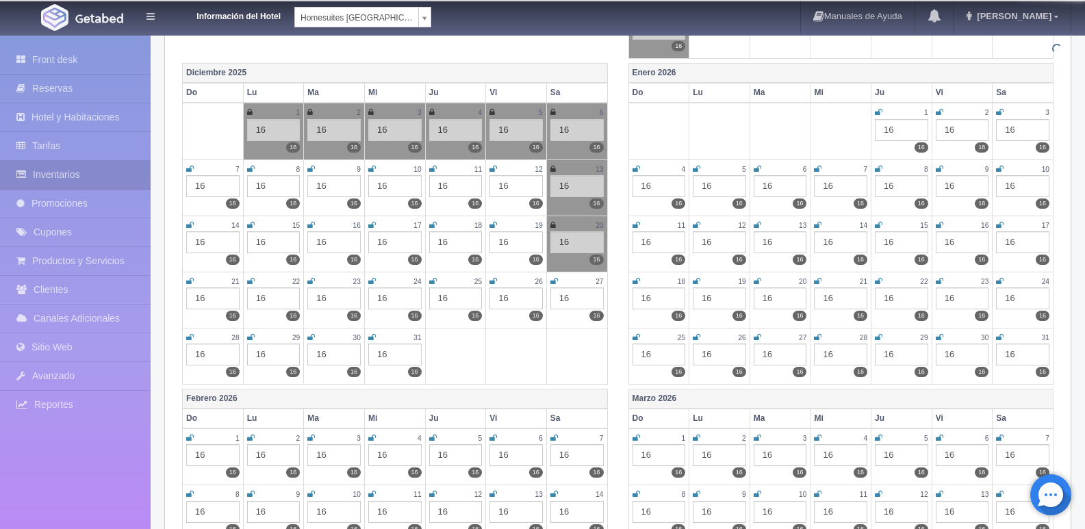
click at [555, 279] on icon at bounding box center [555, 281] width 8 height 8
click at [497, 283] on icon at bounding box center [494, 281] width 8 height 8
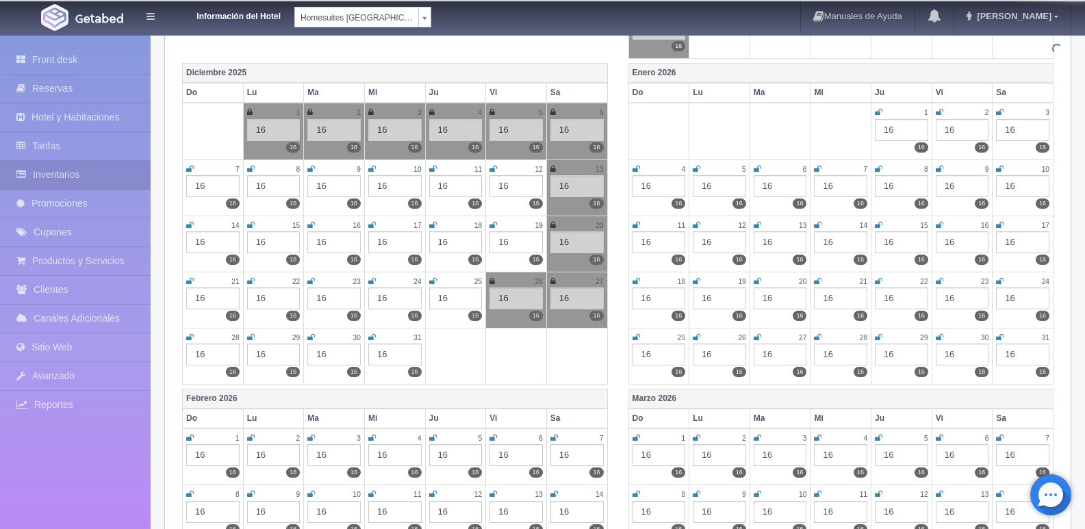
click at [491, 224] on icon at bounding box center [494, 225] width 8 height 8
click at [488, 165] on td "12 16 16" at bounding box center [516, 188] width 61 height 56
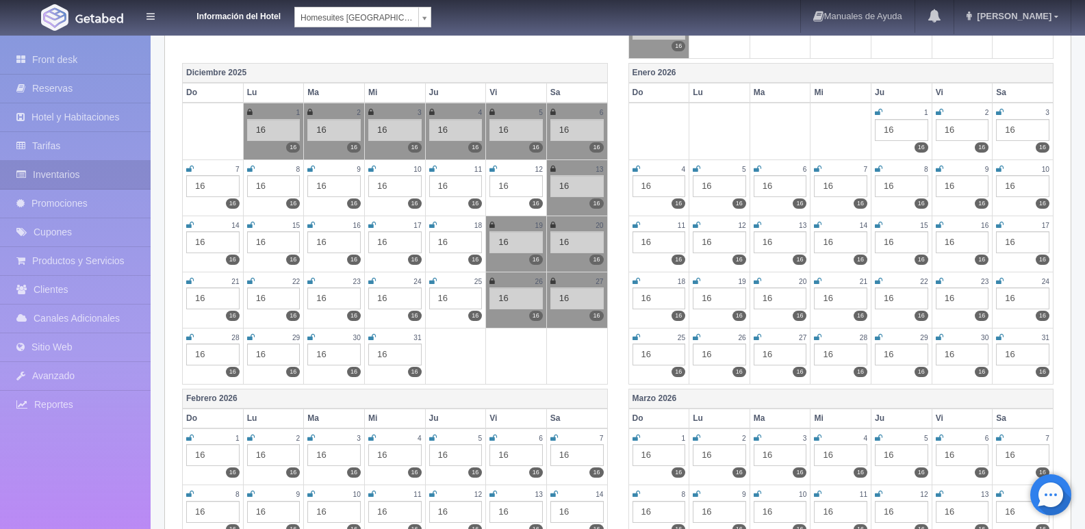
click at [492, 166] on icon at bounding box center [494, 169] width 8 height 8
click at [431, 171] on icon at bounding box center [433, 169] width 8 height 8
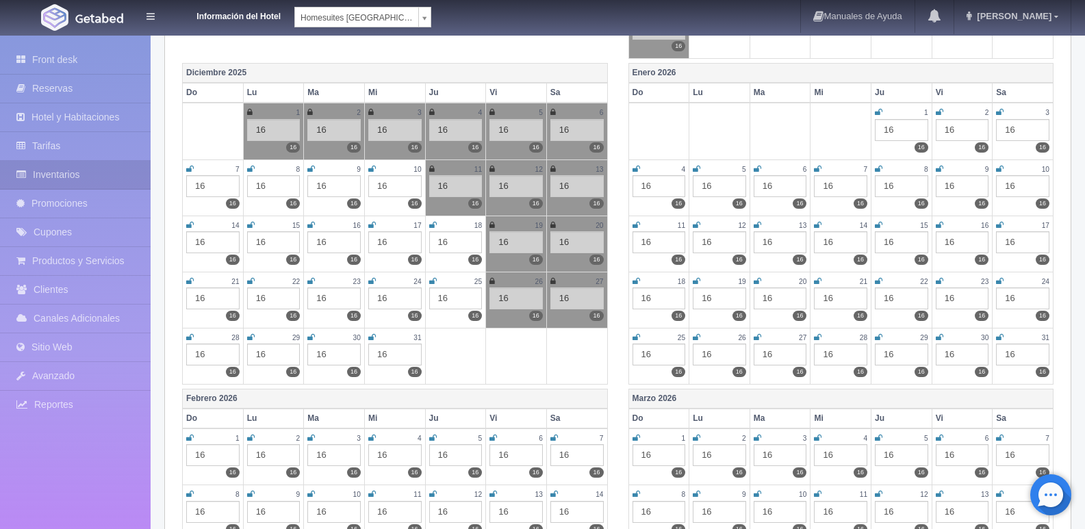
click at [429, 225] on icon at bounding box center [433, 225] width 8 height 8
click at [433, 281] on icon at bounding box center [433, 281] width 8 height 8
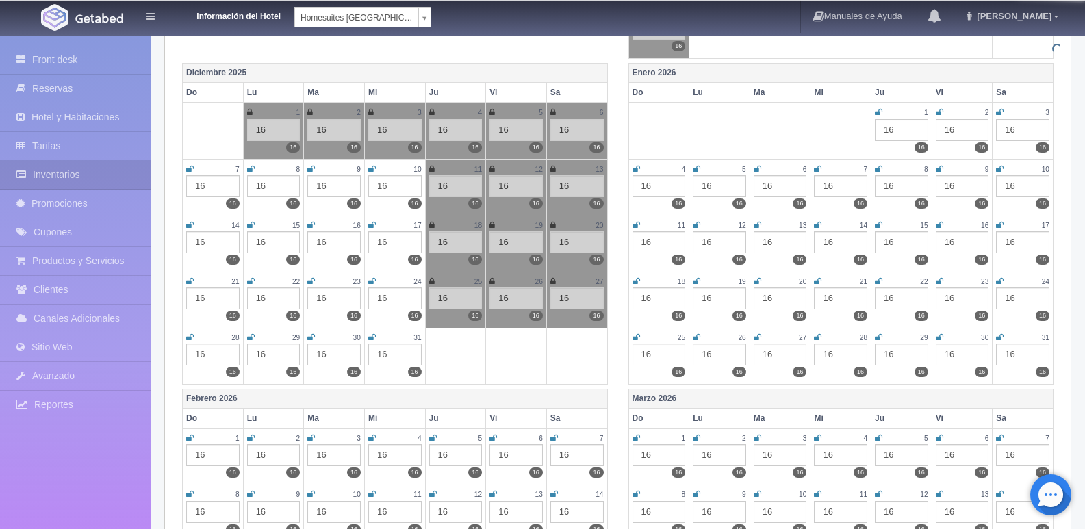
click at [370, 171] on icon at bounding box center [372, 169] width 8 height 8
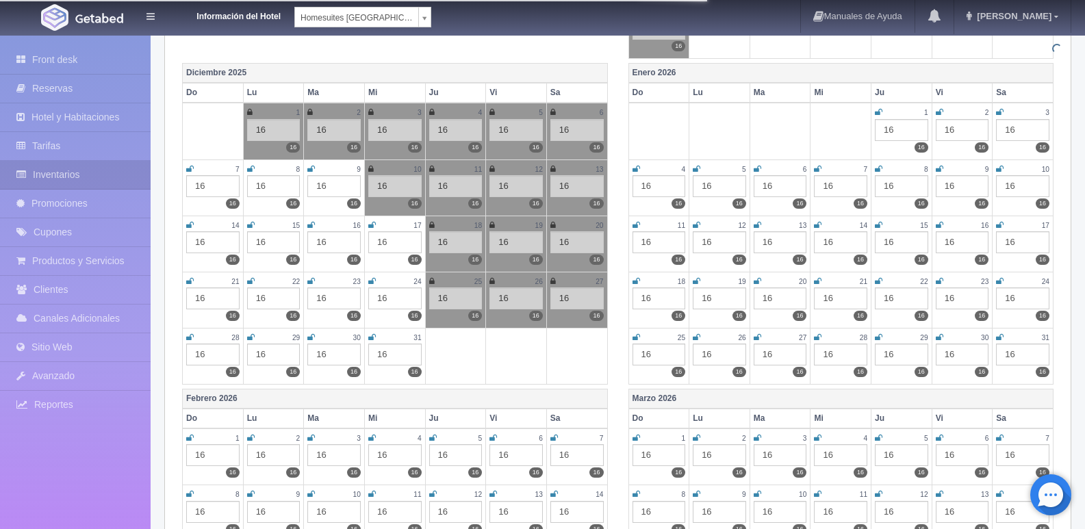
click at [371, 227] on icon at bounding box center [372, 225] width 8 height 8
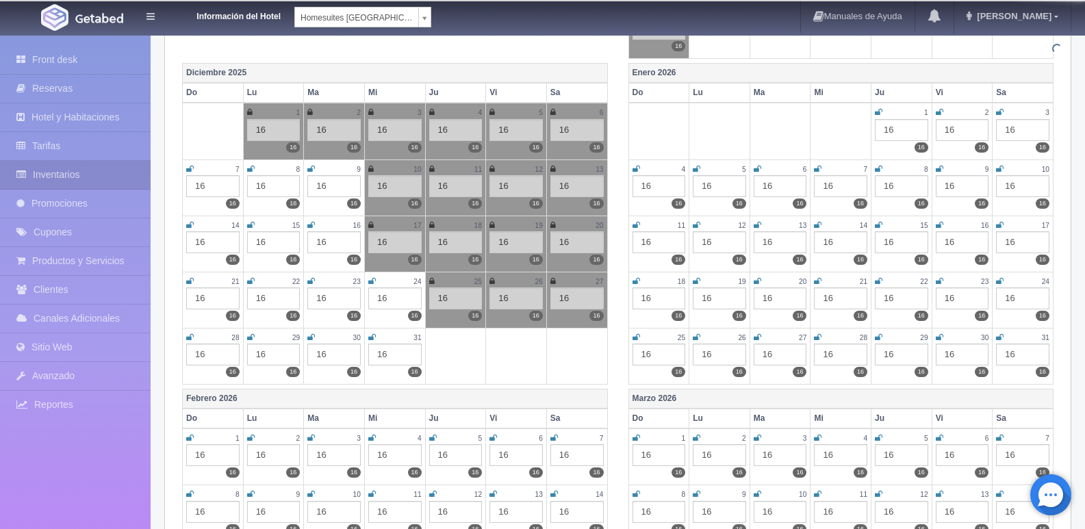
click at [373, 283] on icon at bounding box center [372, 281] width 8 height 8
click at [374, 337] on icon at bounding box center [372, 337] width 8 height 8
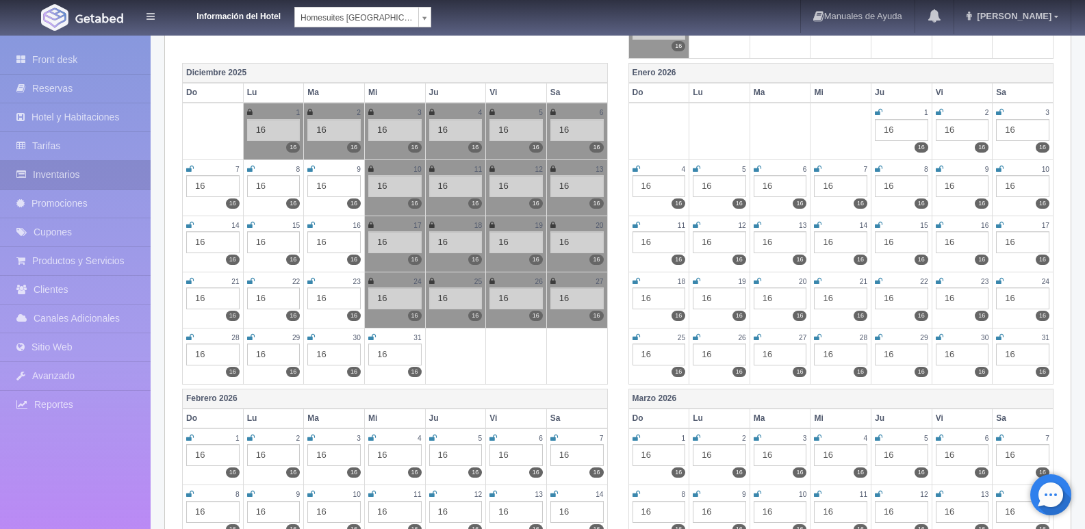
click at [314, 338] on icon at bounding box center [311, 337] width 8 height 8
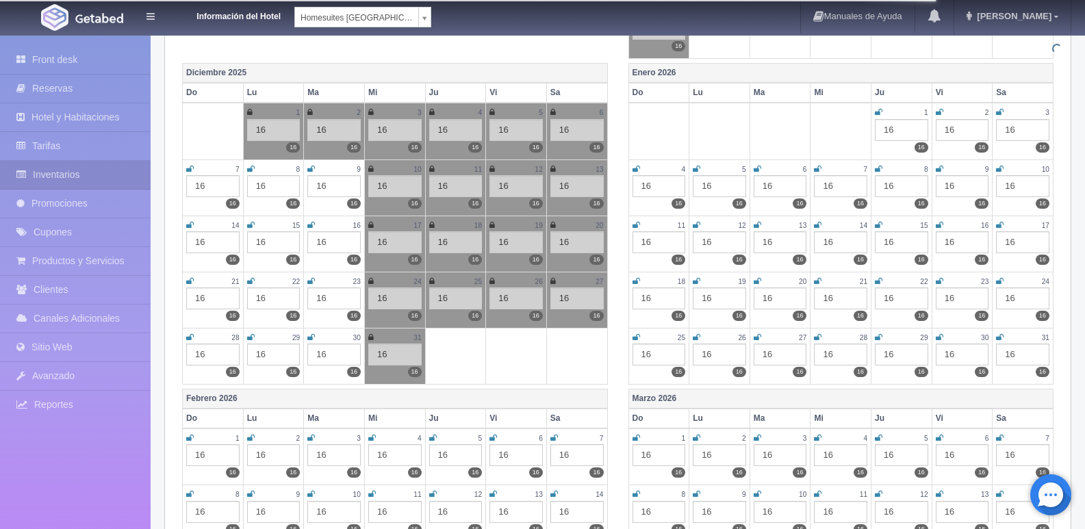
click at [314, 277] on icon at bounding box center [311, 281] width 8 height 8
click at [314, 229] on icon at bounding box center [311, 225] width 8 height 8
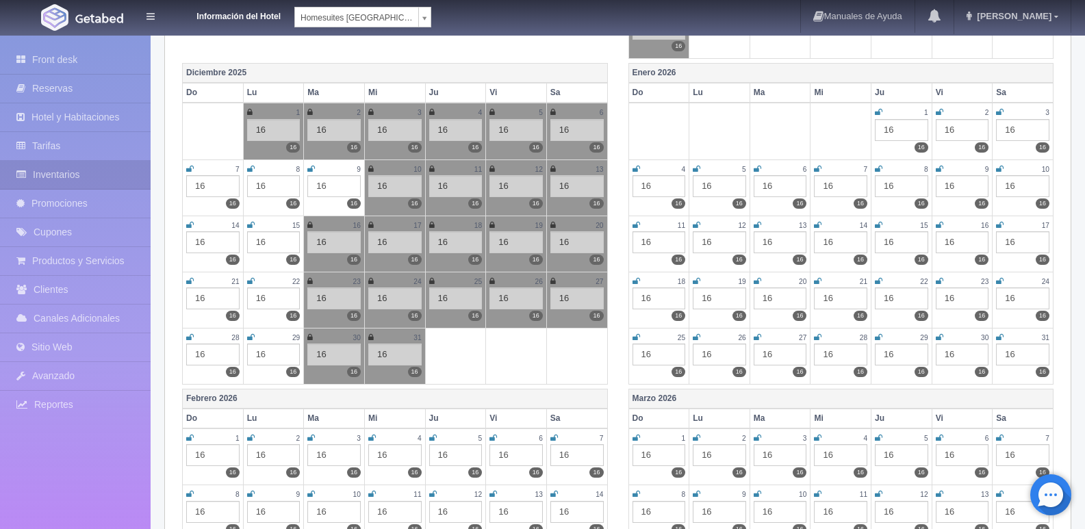
click at [316, 171] on td "9 16 16" at bounding box center [334, 188] width 61 height 56
click at [254, 167] on icon at bounding box center [251, 169] width 8 height 8
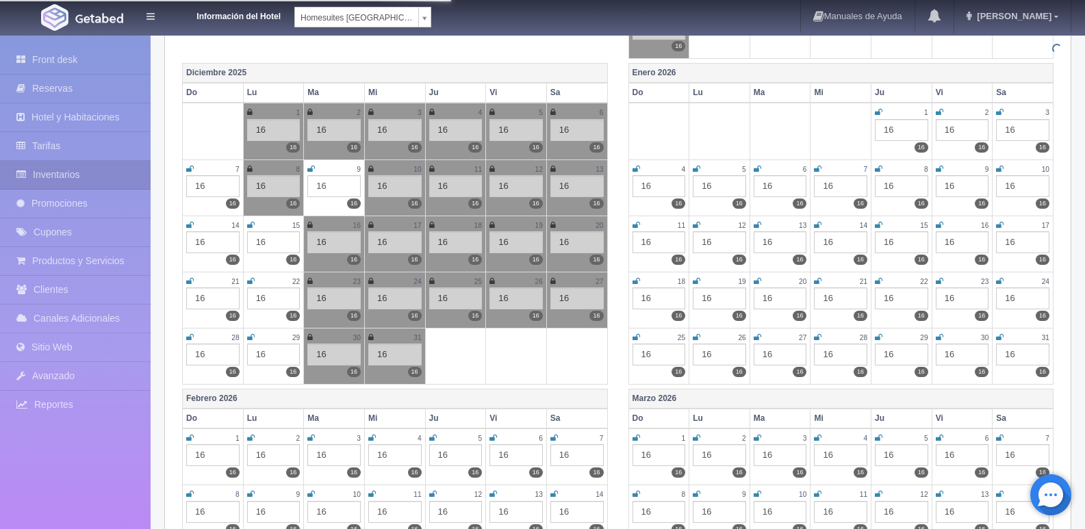
click at [248, 223] on icon at bounding box center [251, 225] width 8 height 8
click at [308, 167] on icon at bounding box center [311, 169] width 8 height 8
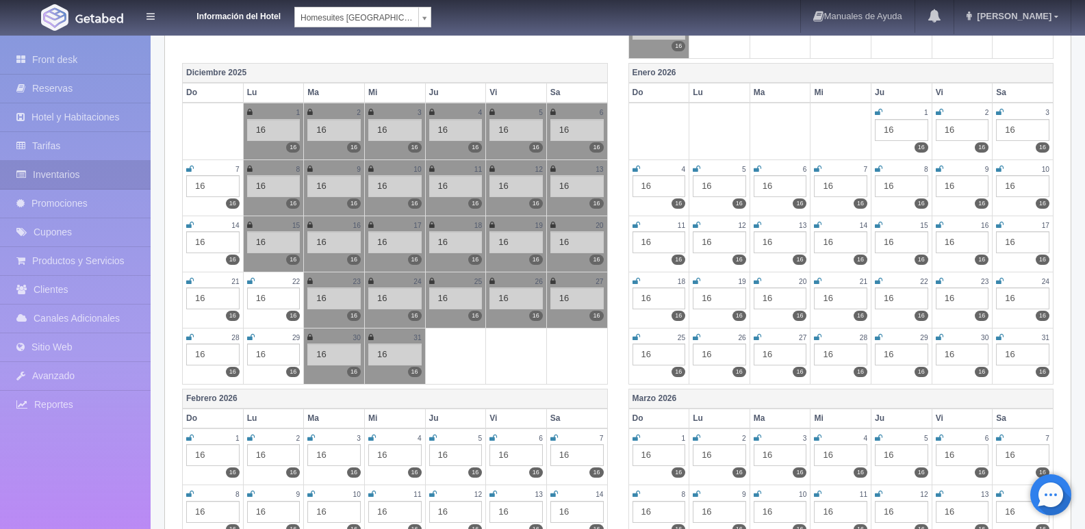
click at [185, 166] on td "7 16 16" at bounding box center [213, 188] width 61 height 56
drag, startPoint x: 186, startPoint y: 168, endPoint x: 189, endPoint y: 215, distance: 46.6
click at [187, 169] on icon at bounding box center [190, 169] width 8 height 8
click at [189, 226] on icon at bounding box center [190, 225] width 8 height 8
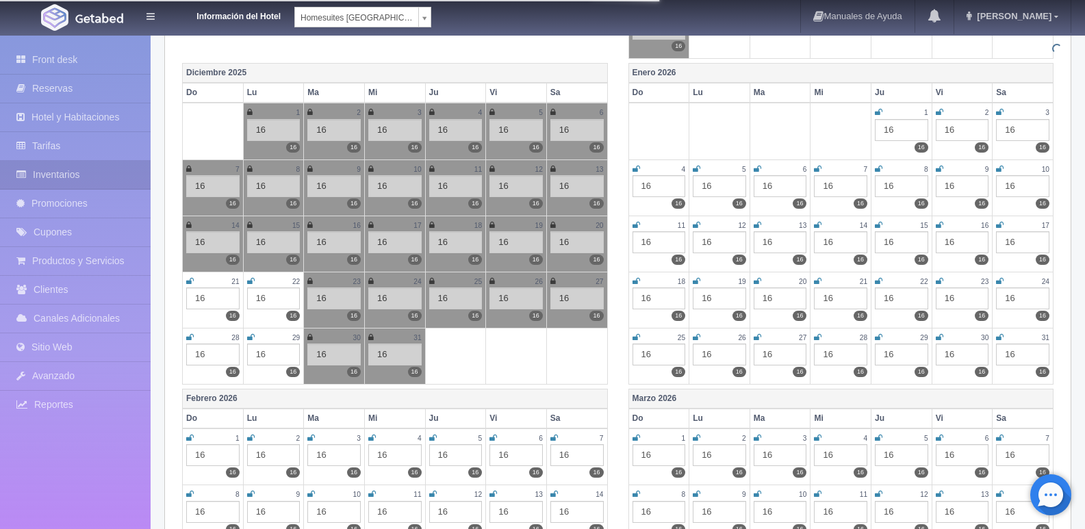
click at [188, 282] on icon at bounding box center [190, 281] width 8 height 8
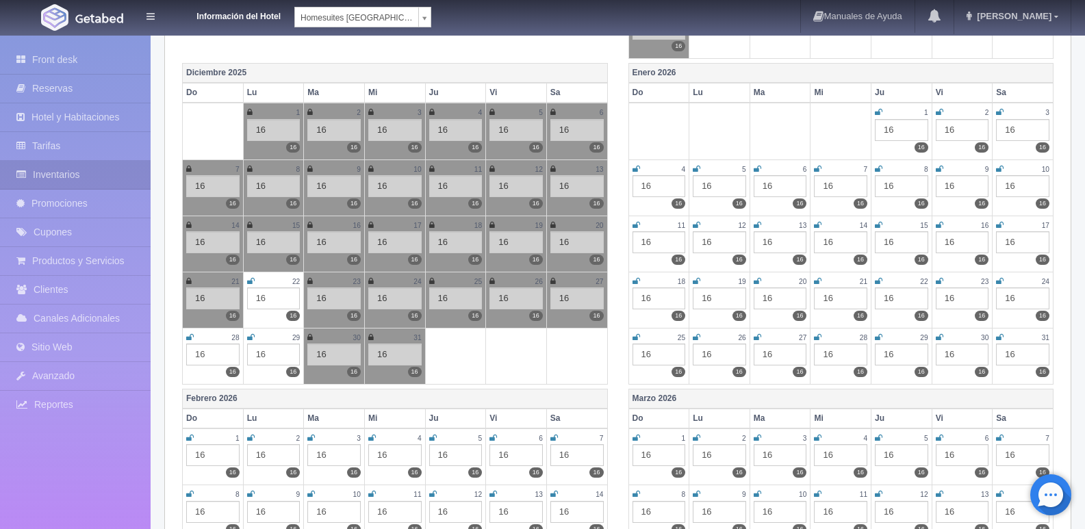
click at [190, 336] on icon at bounding box center [190, 337] width 8 height 8
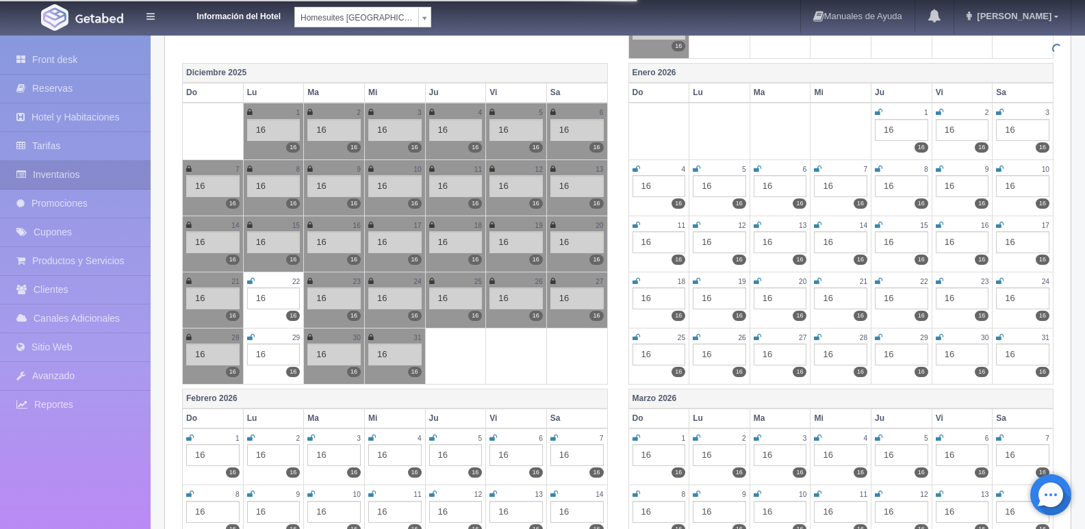
click at [255, 340] on div "29" at bounding box center [273, 338] width 53 height 12
click at [251, 279] on icon at bounding box center [251, 281] width 8 height 8
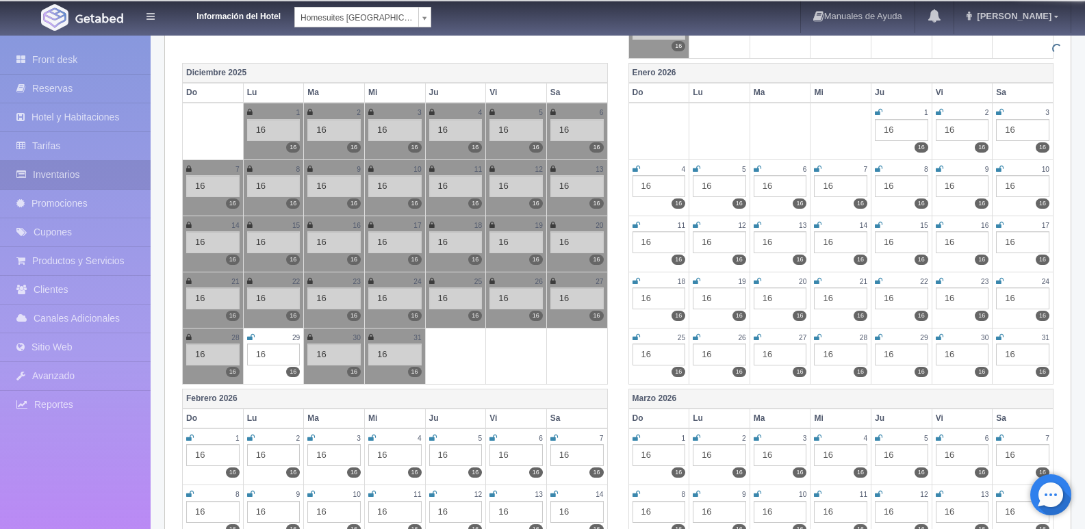
click at [254, 338] on icon at bounding box center [251, 337] width 8 height 8
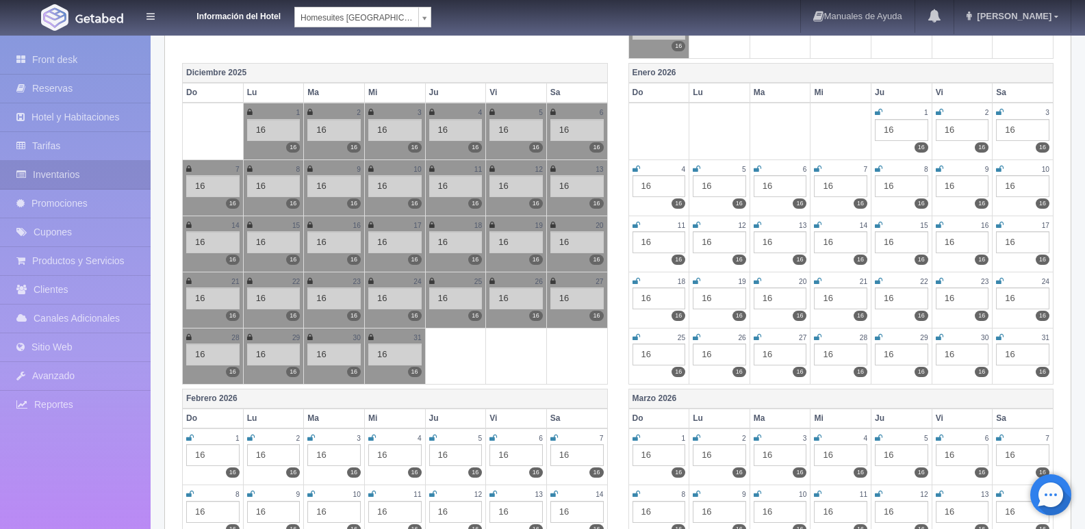
click at [879, 114] on icon at bounding box center [879, 112] width 8 height 8
click at [941, 114] on icon at bounding box center [940, 112] width 8 height 8
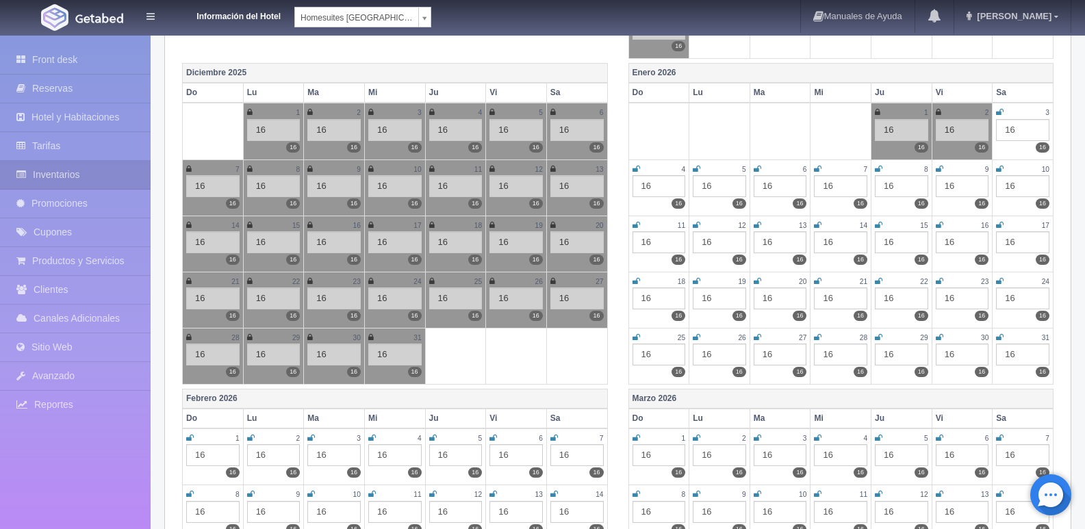
click at [1005, 116] on div "3" at bounding box center [1022, 113] width 53 height 12
click at [1003, 114] on icon at bounding box center [1000, 112] width 8 height 8
click at [640, 169] on icon at bounding box center [637, 169] width 8 height 8
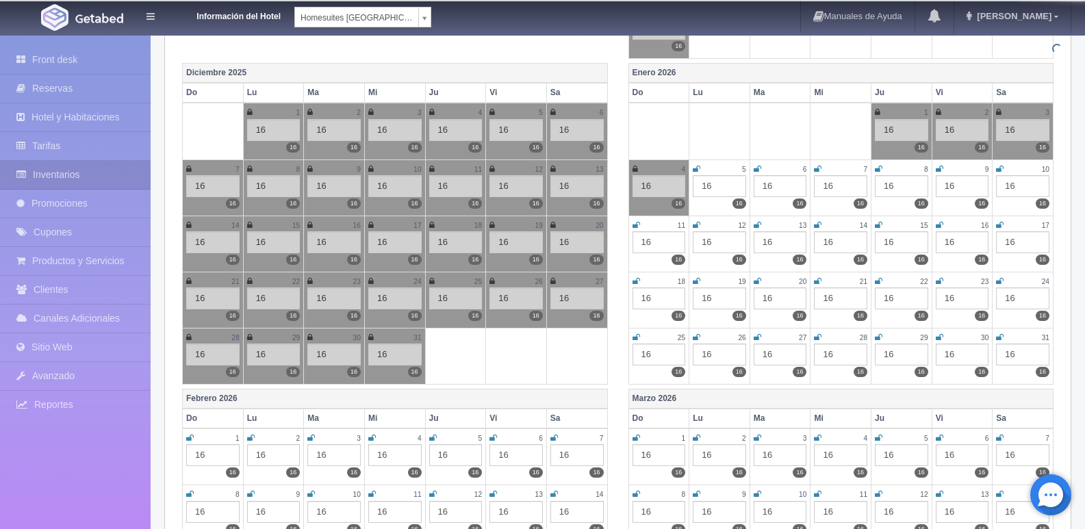
click at [698, 165] on icon at bounding box center [697, 169] width 8 height 8
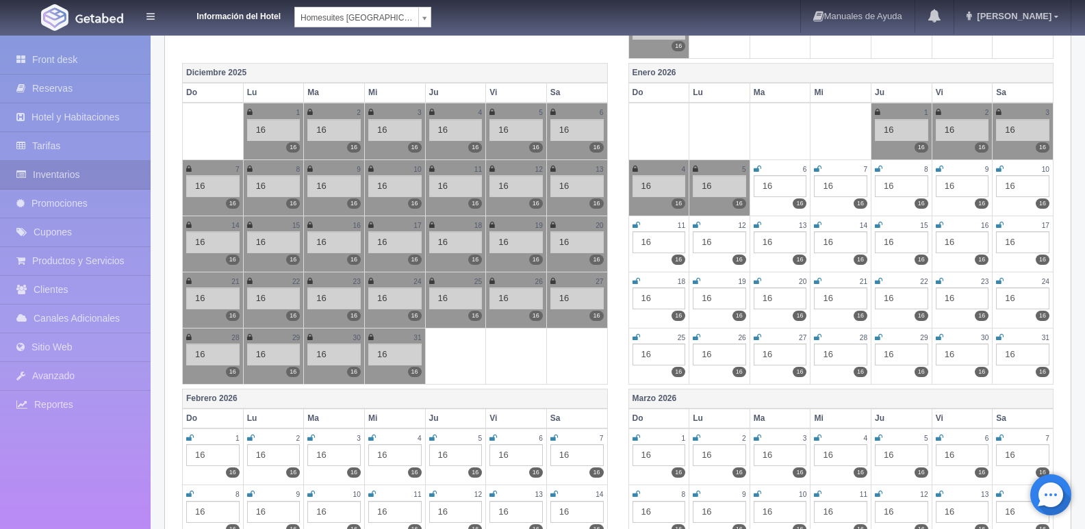
click at [757, 167] on icon at bounding box center [758, 169] width 8 height 8
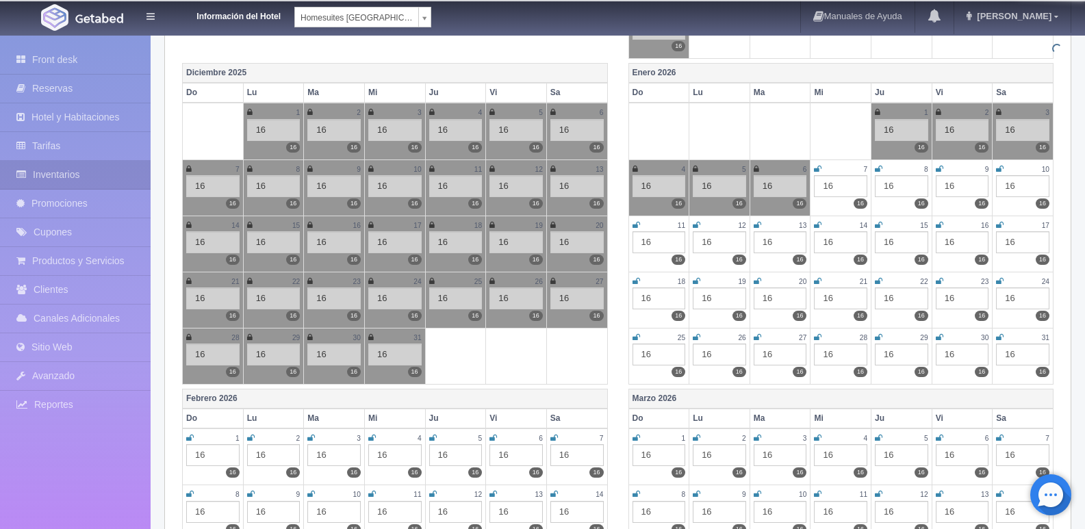
click at [820, 170] on icon at bounding box center [818, 169] width 8 height 8
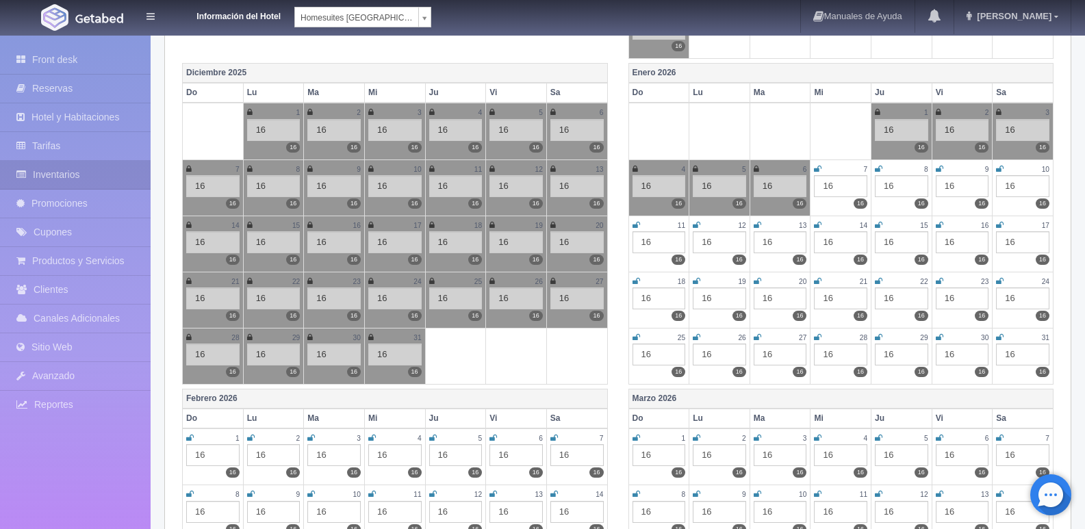
click at [879, 170] on icon at bounding box center [879, 169] width 8 height 8
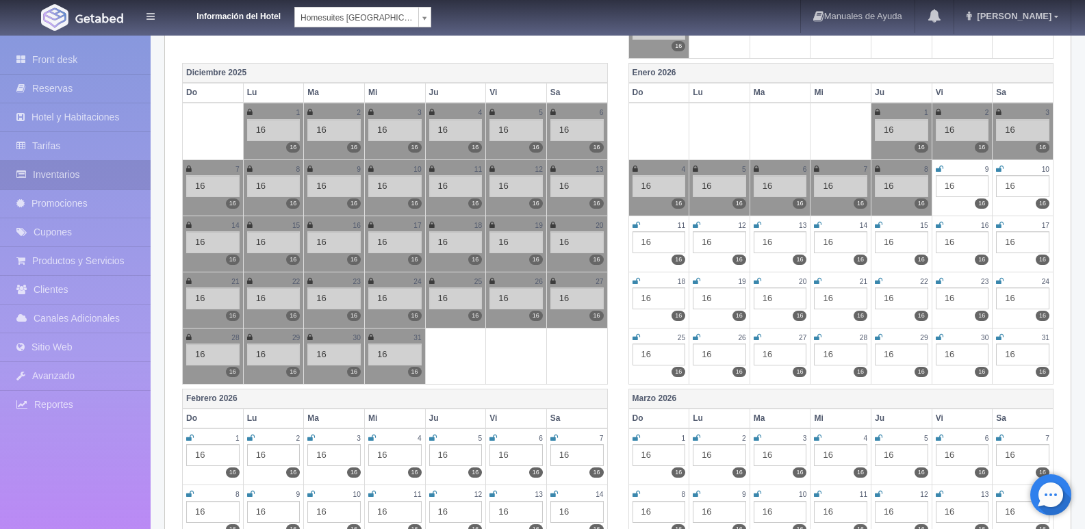
click at [942, 167] on icon at bounding box center [940, 169] width 8 height 8
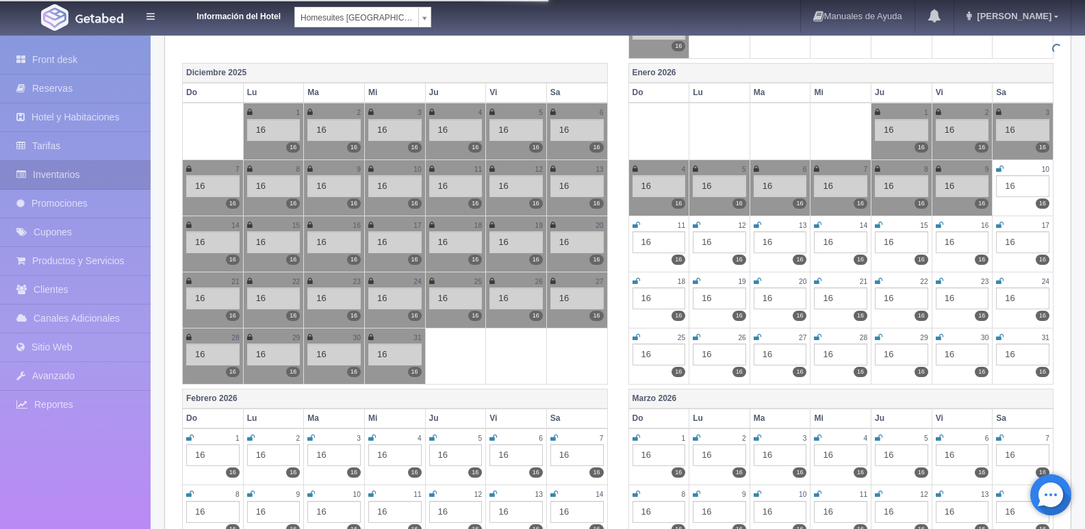
click at [999, 168] on icon at bounding box center [1000, 169] width 8 height 8
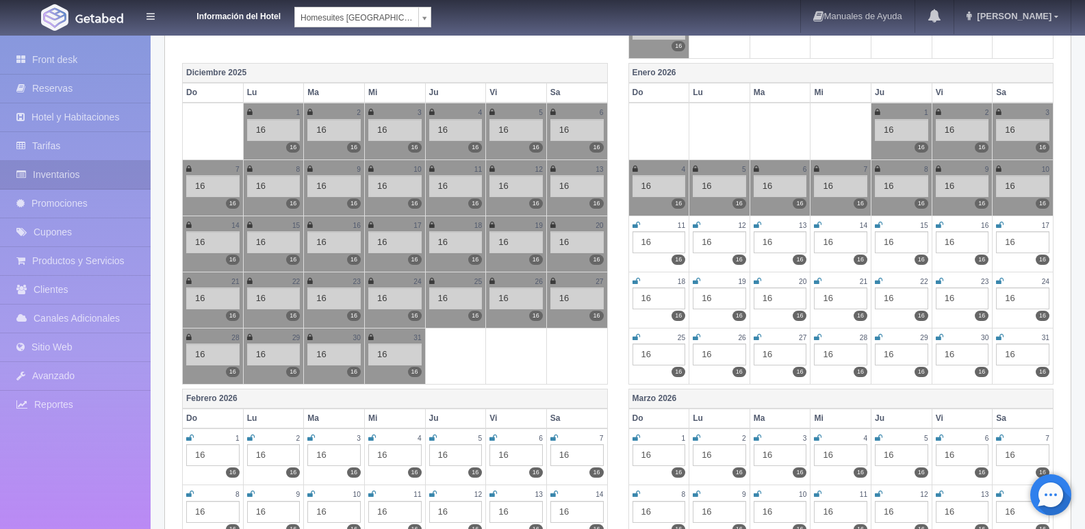
click at [638, 226] on icon at bounding box center [637, 225] width 8 height 8
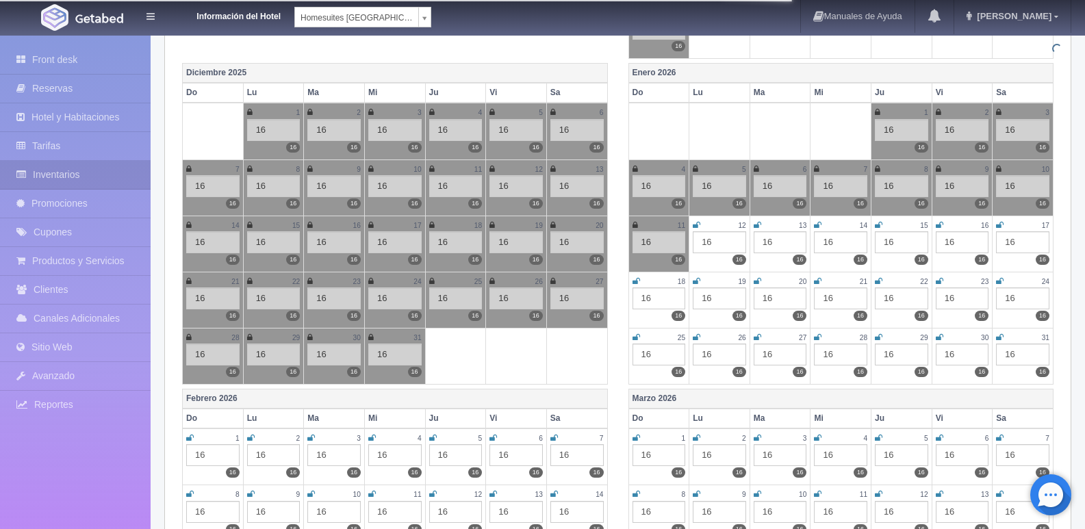
click at [697, 224] on icon at bounding box center [697, 225] width 8 height 8
click at [742, 222] on small "12" at bounding box center [742, 226] width 8 height 8
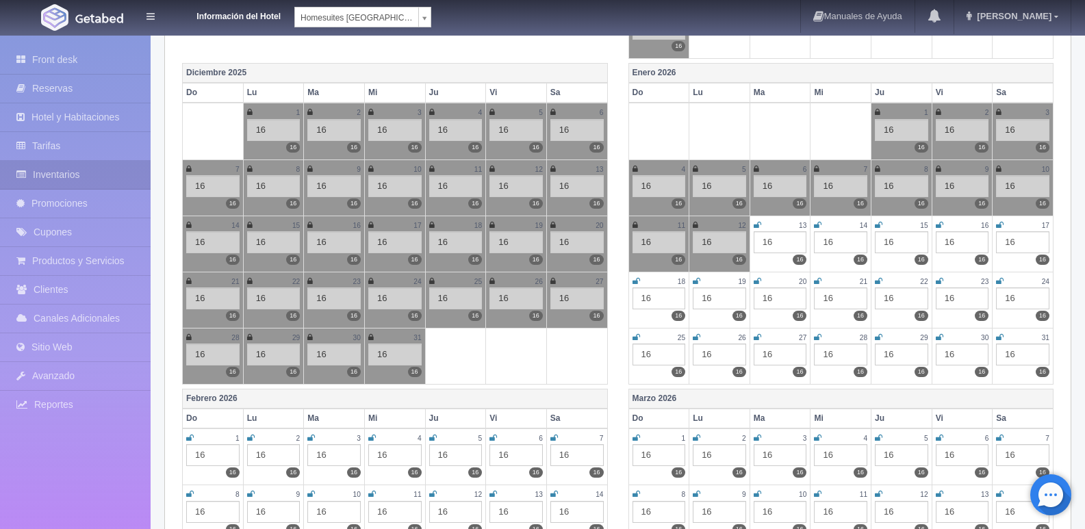
click at [758, 225] on icon at bounding box center [758, 225] width 8 height 8
click at [821, 222] on icon at bounding box center [818, 225] width 8 height 8
click at [880, 227] on icon at bounding box center [879, 225] width 8 height 8
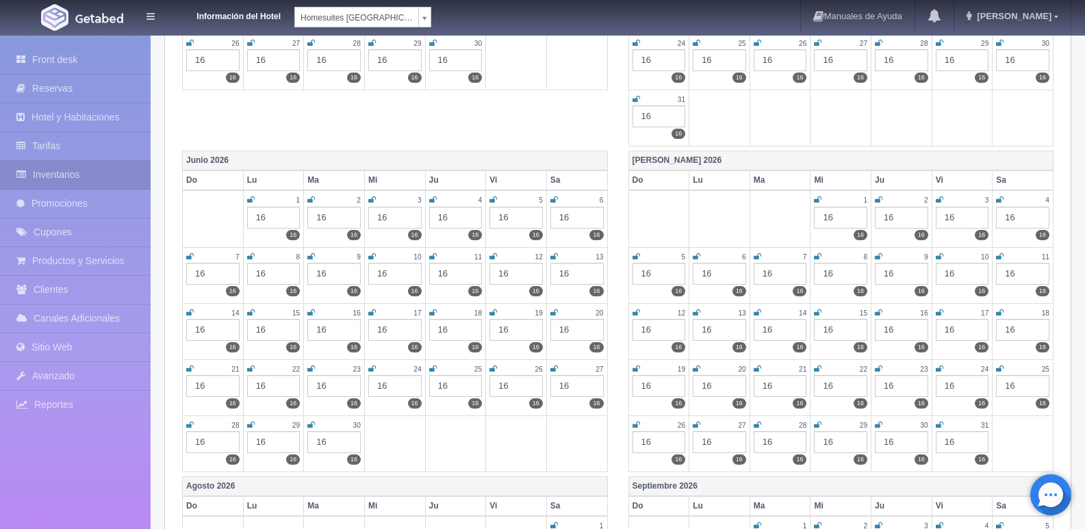
scroll to position [1871, 0]
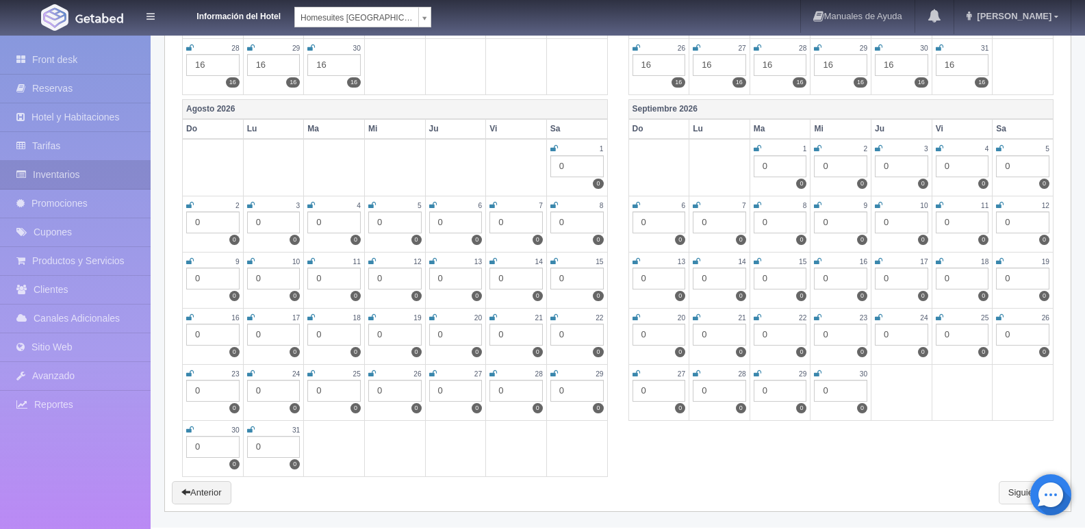
click at [1011, 496] on link "Siguiente" at bounding box center [1031, 492] width 65 height 23
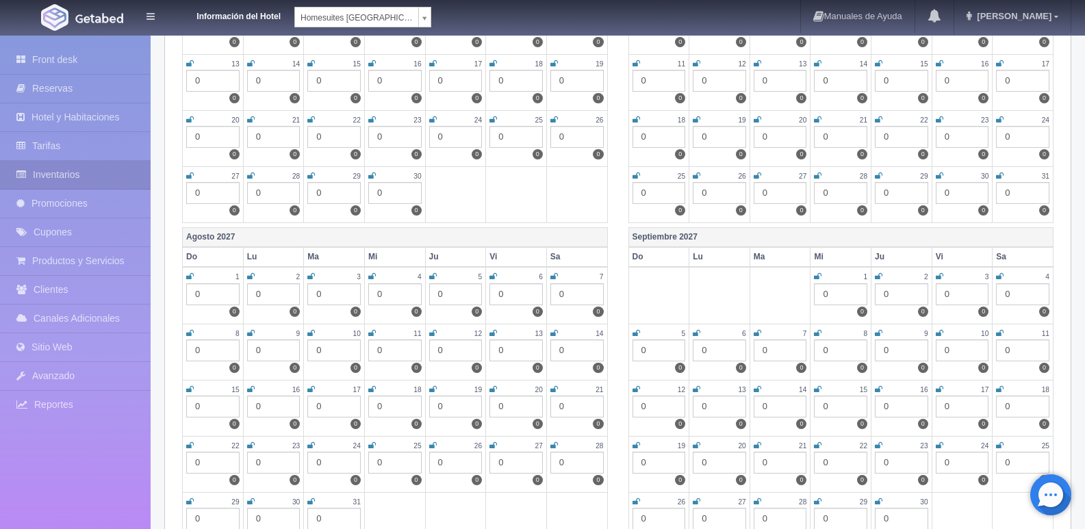
scroll to position [1815, 0]
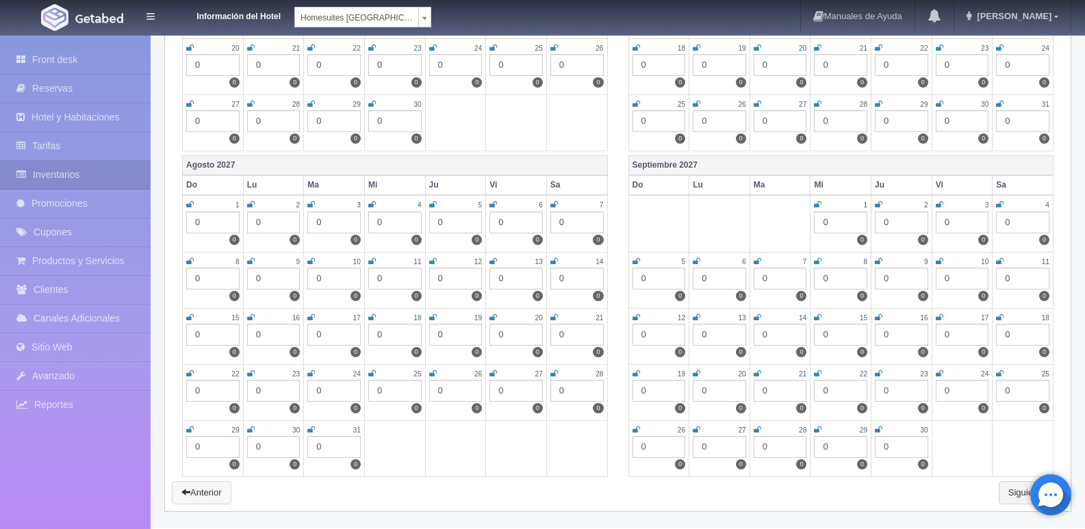
click at [211, 495] on link "Anterior" at bounding box center [202, 492] width 60 height 23
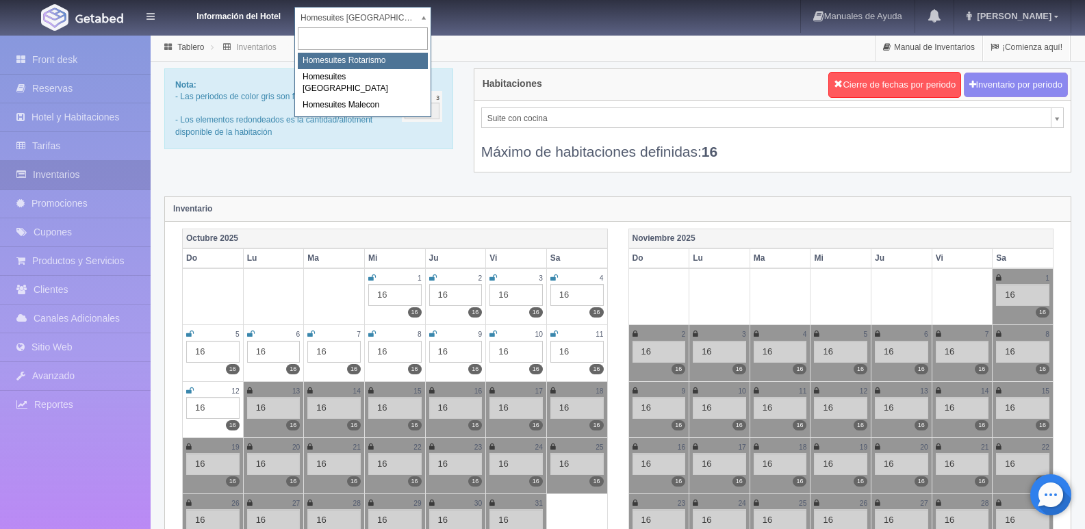
select select "592"
